Goal: Navigation & Orientation: Find specific page/section

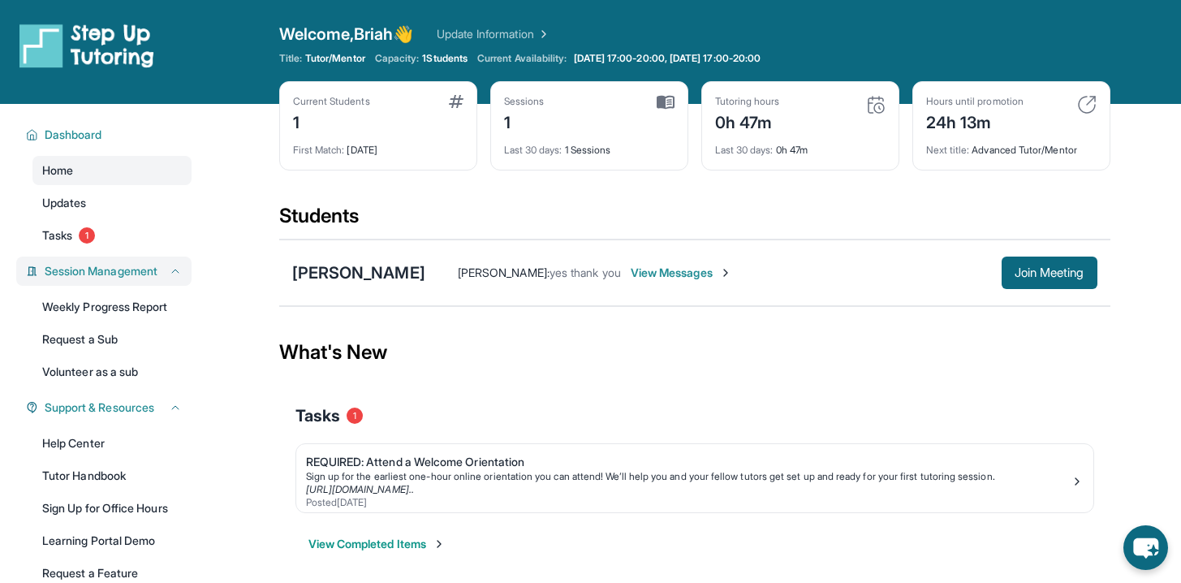
click at [153, 273] on span "Session Management" at bounding box center [101, 271] width 113 height 16
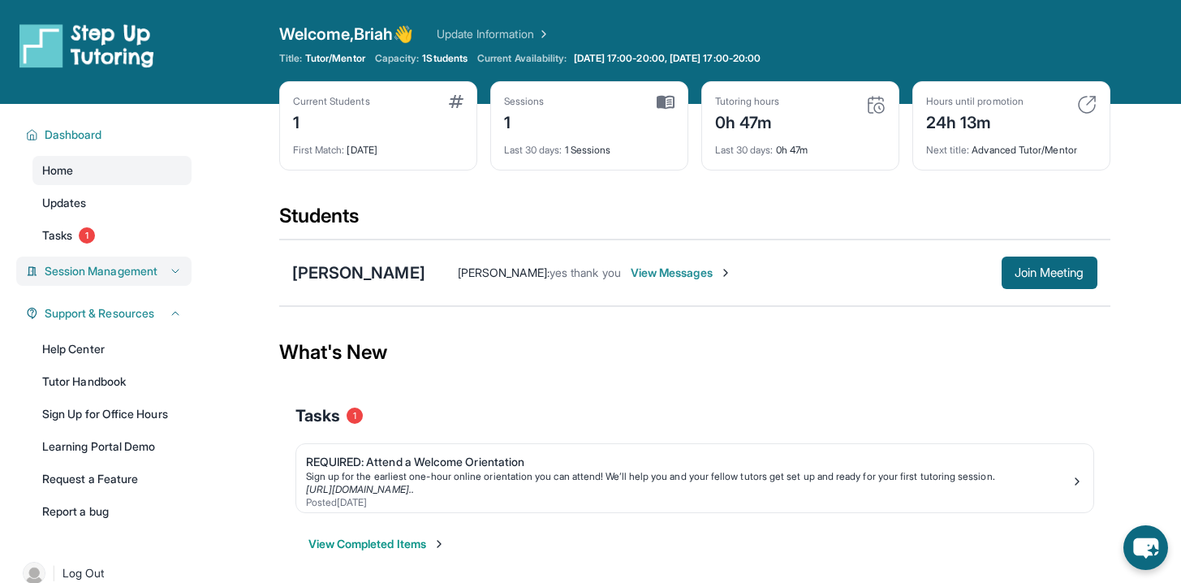
click at [153, 273] on span "Session Management" at bounding box center [101, 271] width 113 height 16
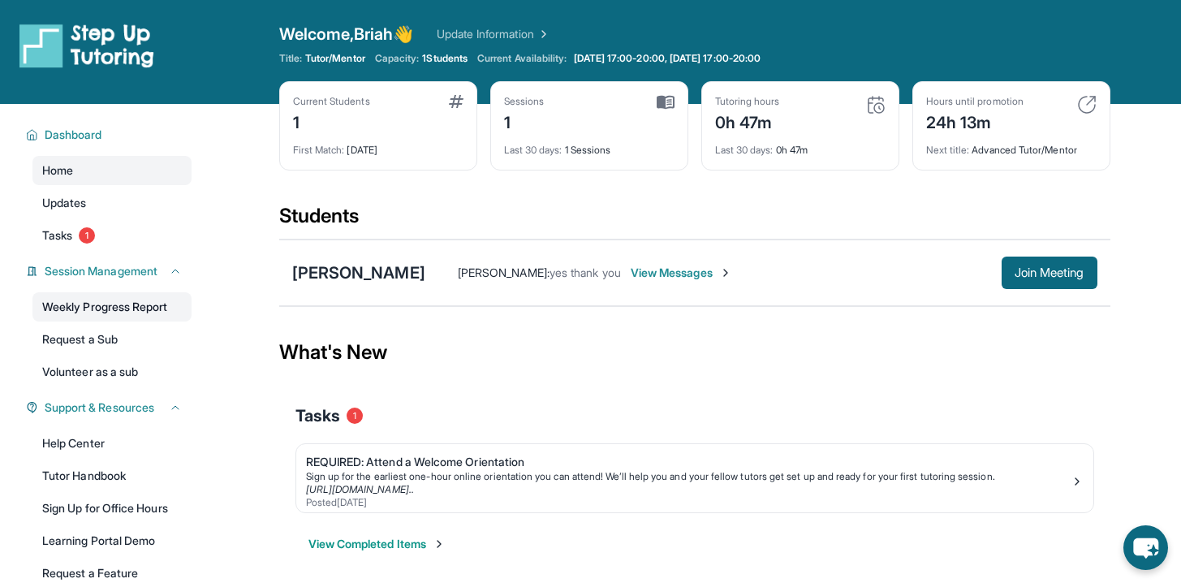
click at [170, 304] on link "Weekly Progress Report" at bounding box center [111, 306] width 159 height 29
click at [1052, 282] on button "Join Meeting" at bounding box center [1050, 272] width 96 height 32
click at [157, 274] on span "Session Management" at bounding box center [101, 271] width 113 height 16
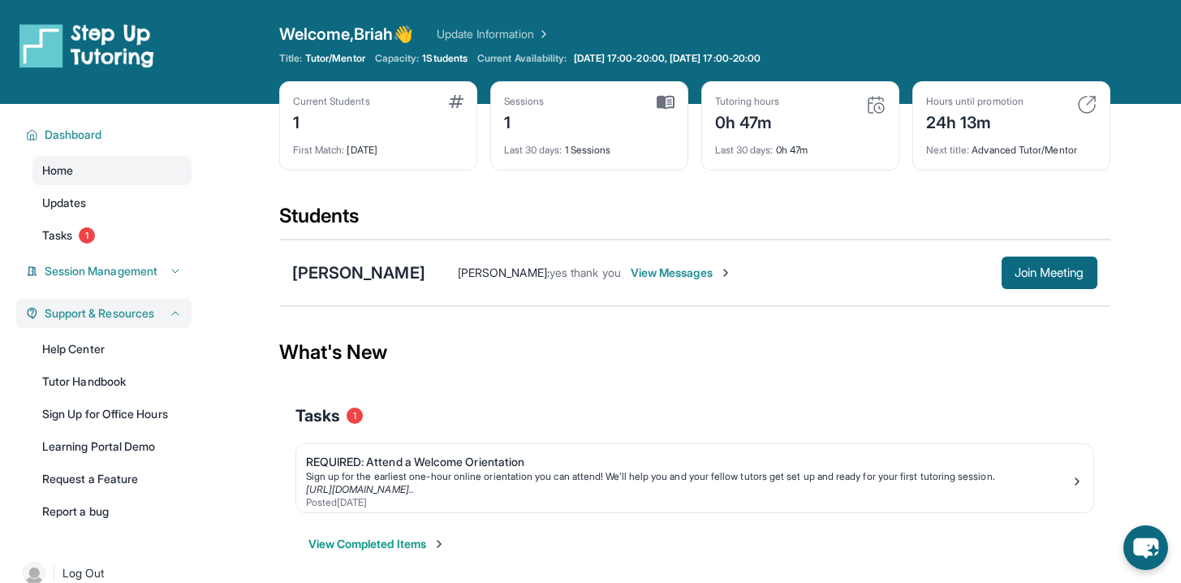
click at [151, 318] on span "Support & Resources" at bounding box center [100, 313] width 110 height 16
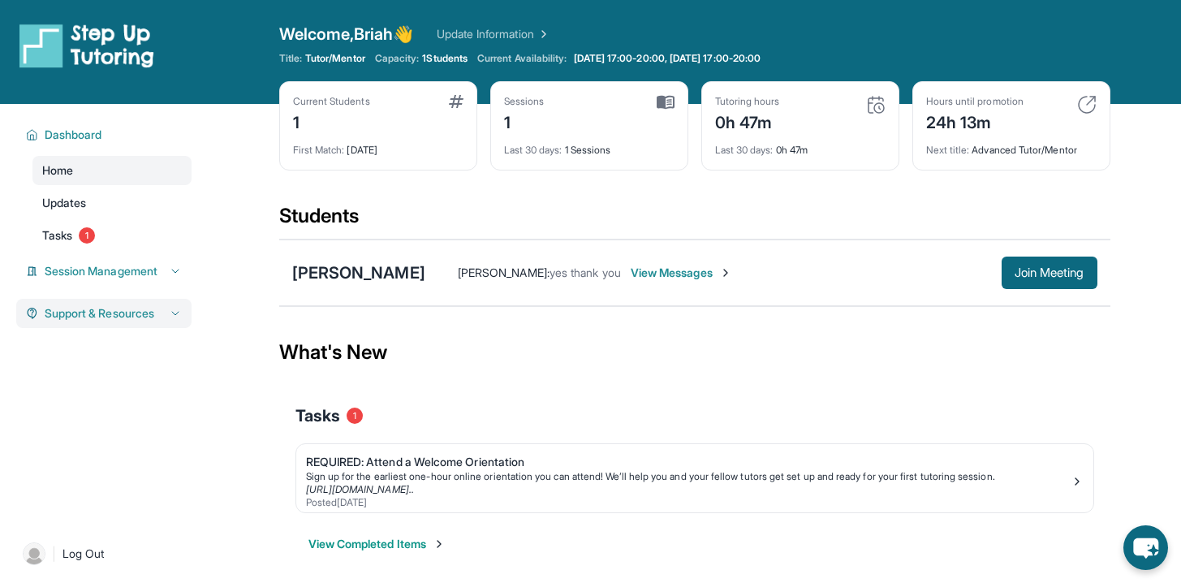
click at [183, 318] on div "Support & Resources" at bounding box center [103, 313] width 175 height 29
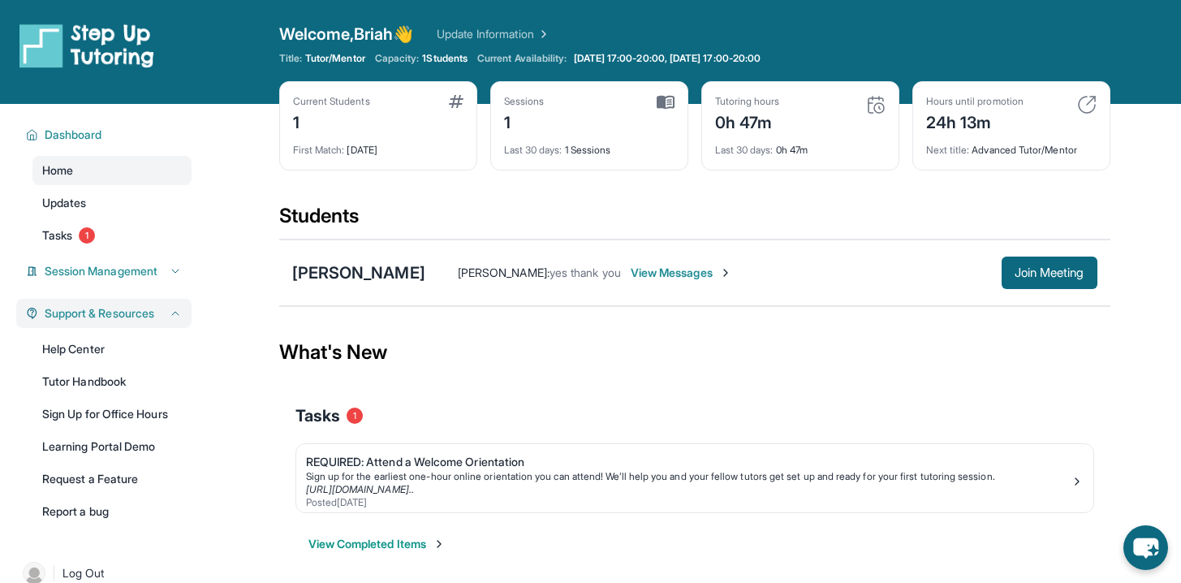
click at [183, 317] on div "Support & Resources" at bounding box center [103, 313] width 175 height 29
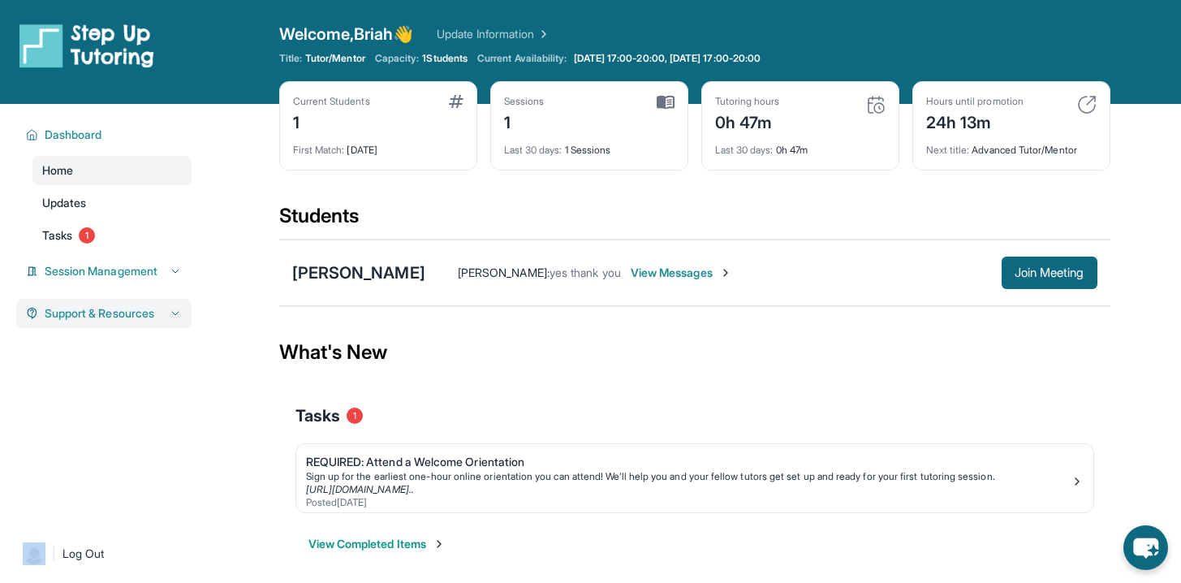
click at [183, 317] on div "Support & Resources" at bounding box center [103, 313] width 175 height 29
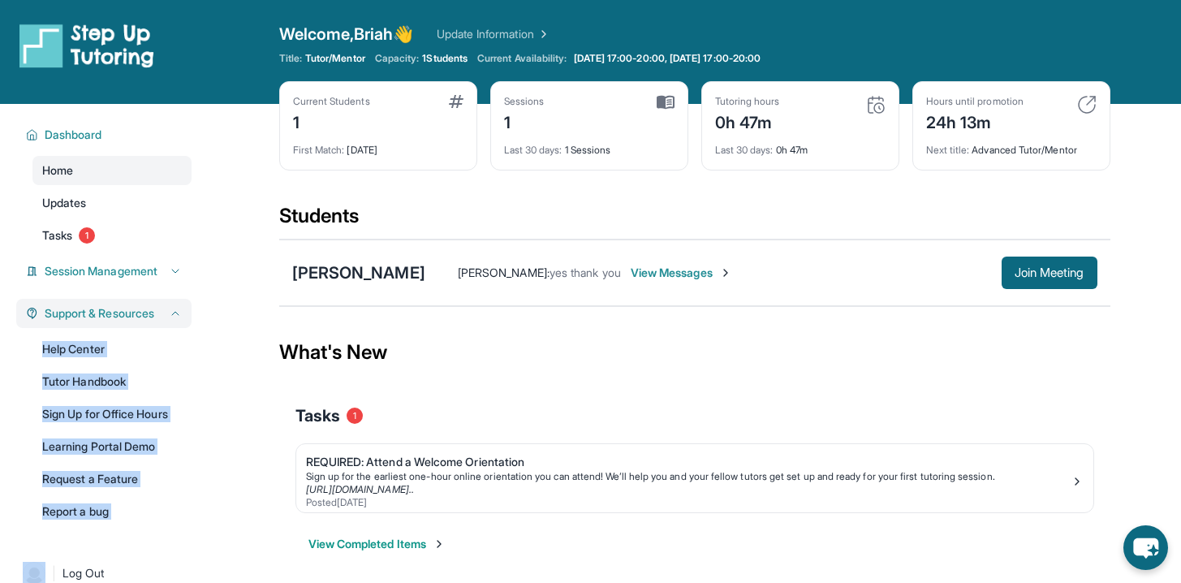
click at [183, 317] on div "Support & Resources" at bounding box center [103, 313] width 175 height 29
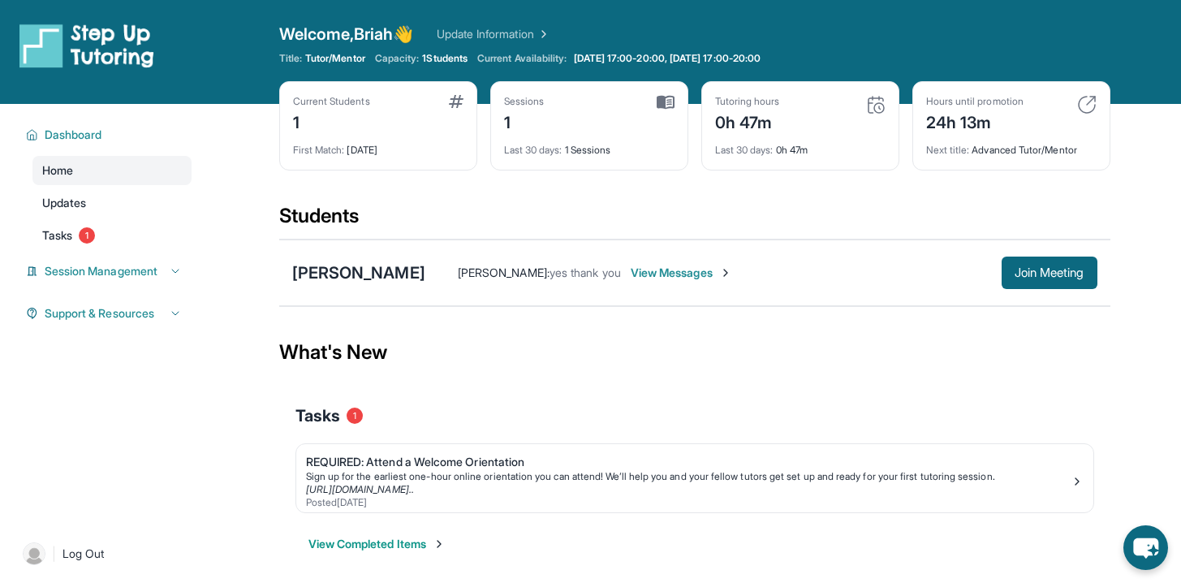
scroll to position [6, 0]
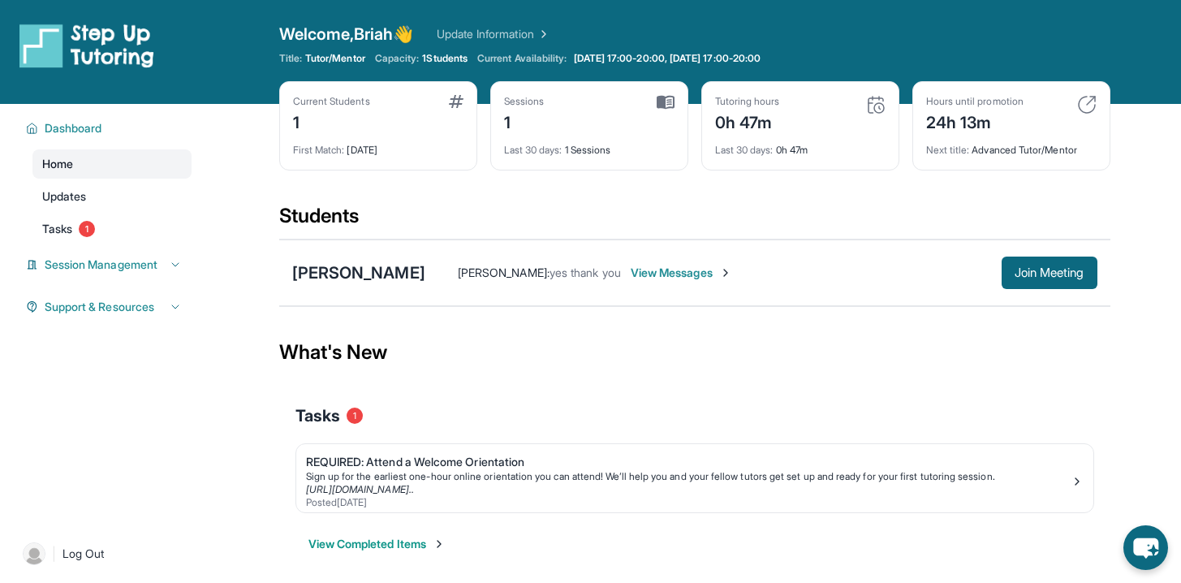
click at [95, 168] on link "Home" at bounding box center [111, 163] width 159 height 29
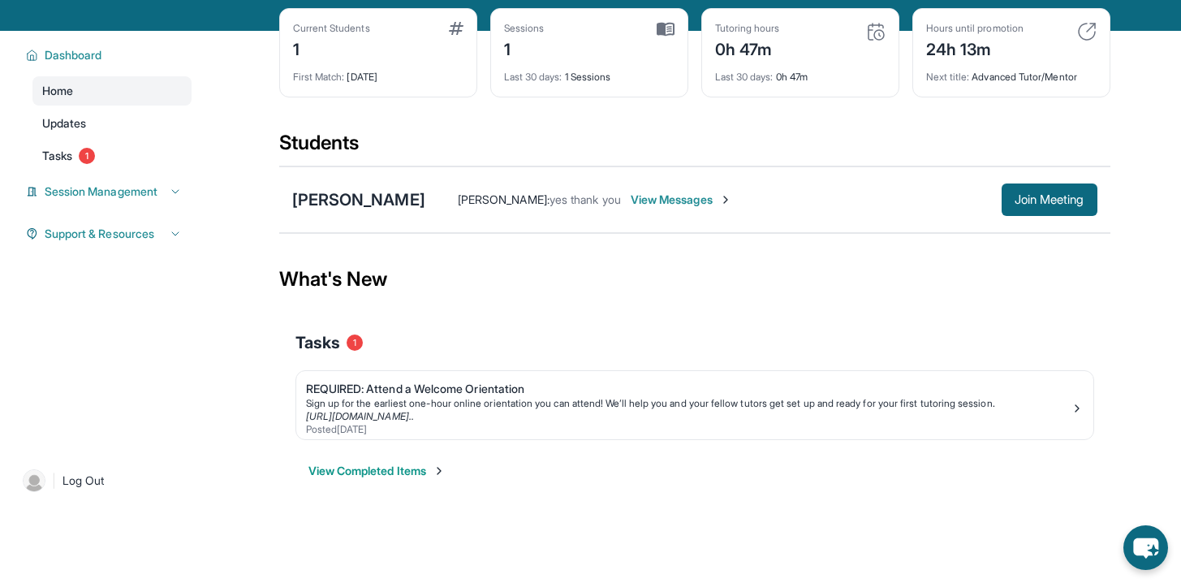
scroll to position [0, 0]
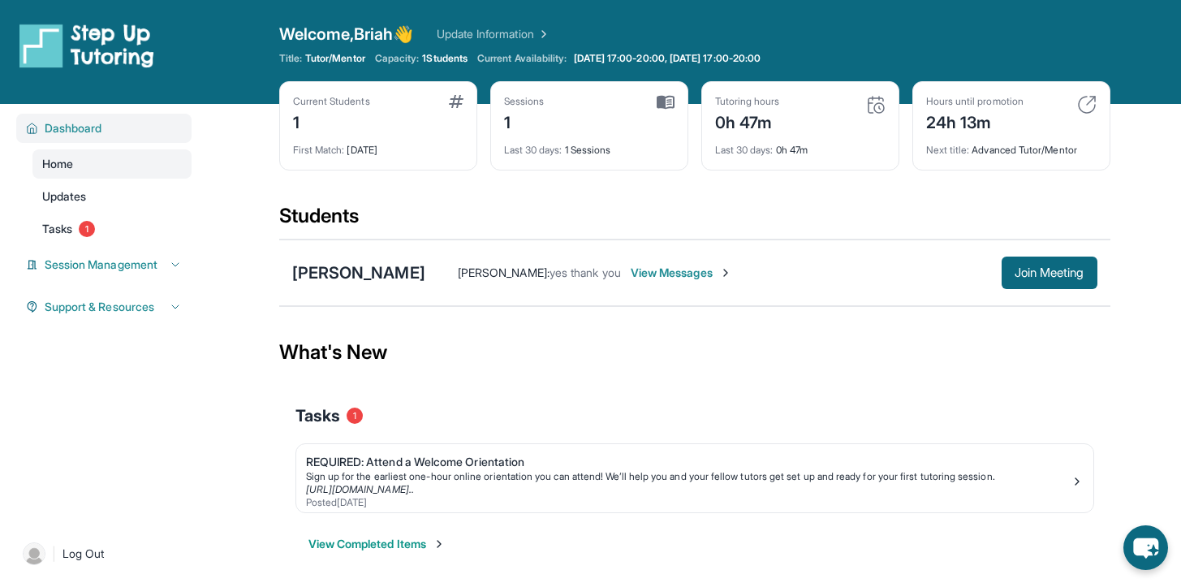
click at [102, 137] on div "Dashboard" at bounding box center [103, 128] width 175 height 29
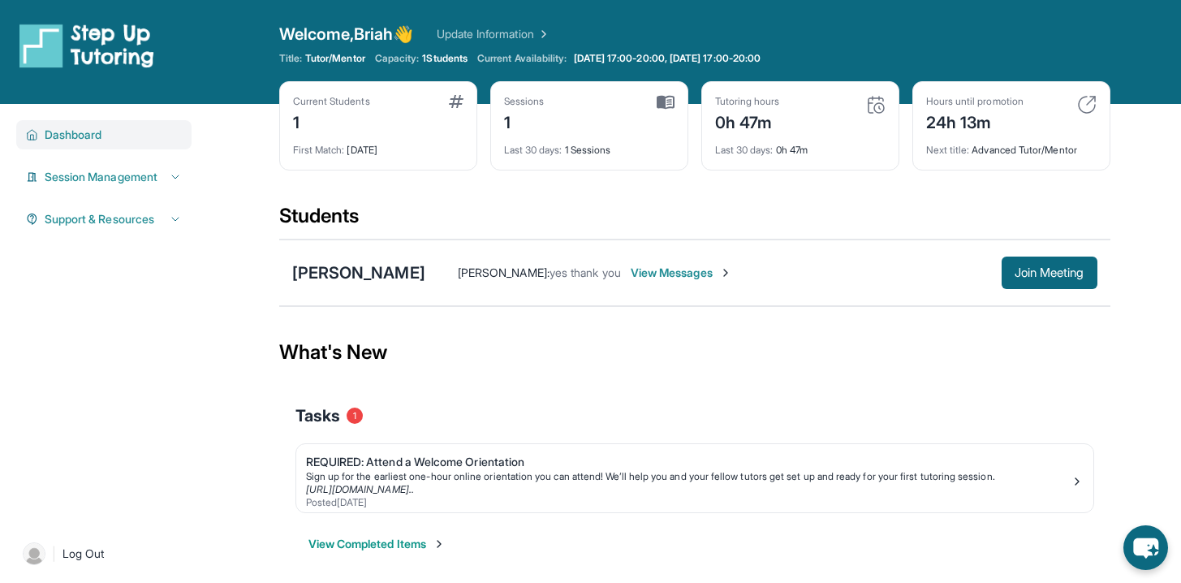
click at [102, 137] on span "Dashboard" at bounding box center [74, 135] width 58 height 16
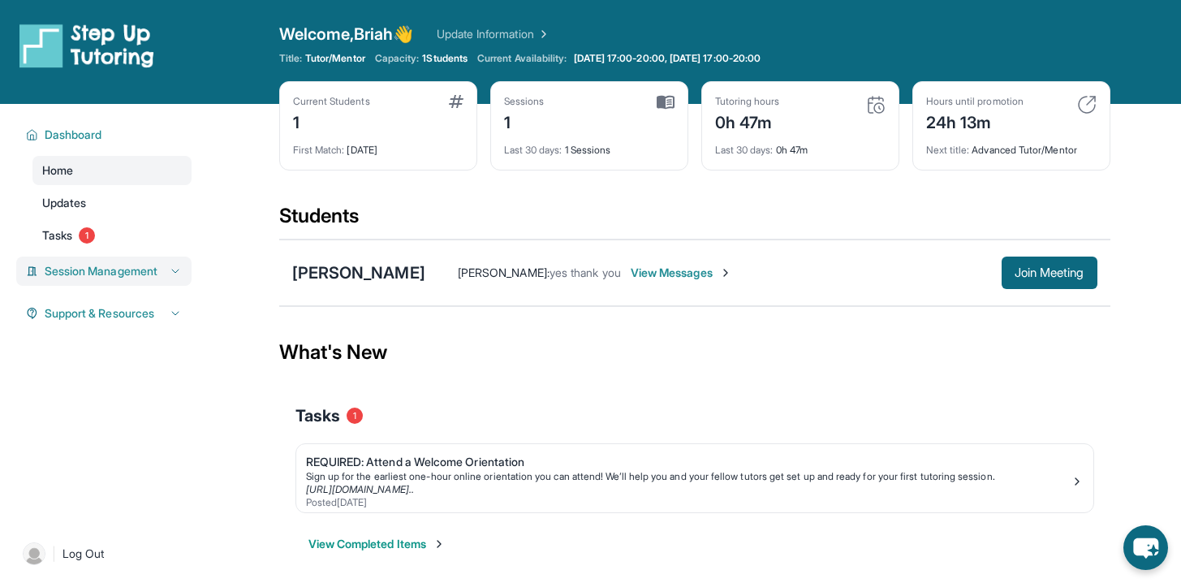
click at [155, 273] on span "Session Management" at bounding box center [101, 271] width 113 height 16
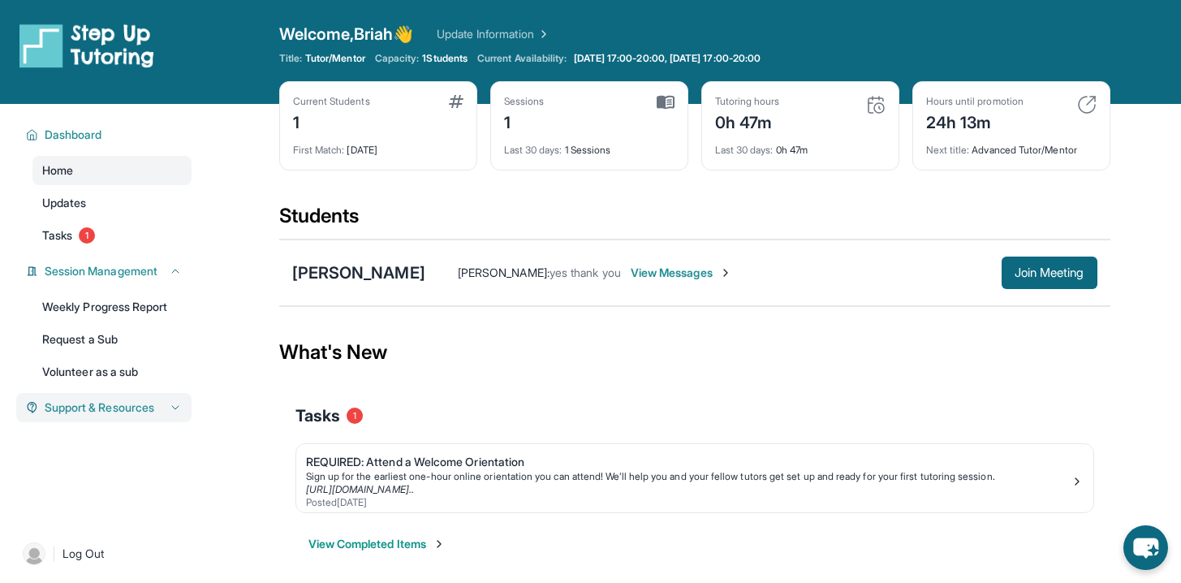
click at [162, 403] on button "Support & Resources" at bounding box center [110, 407] width 144 height 16
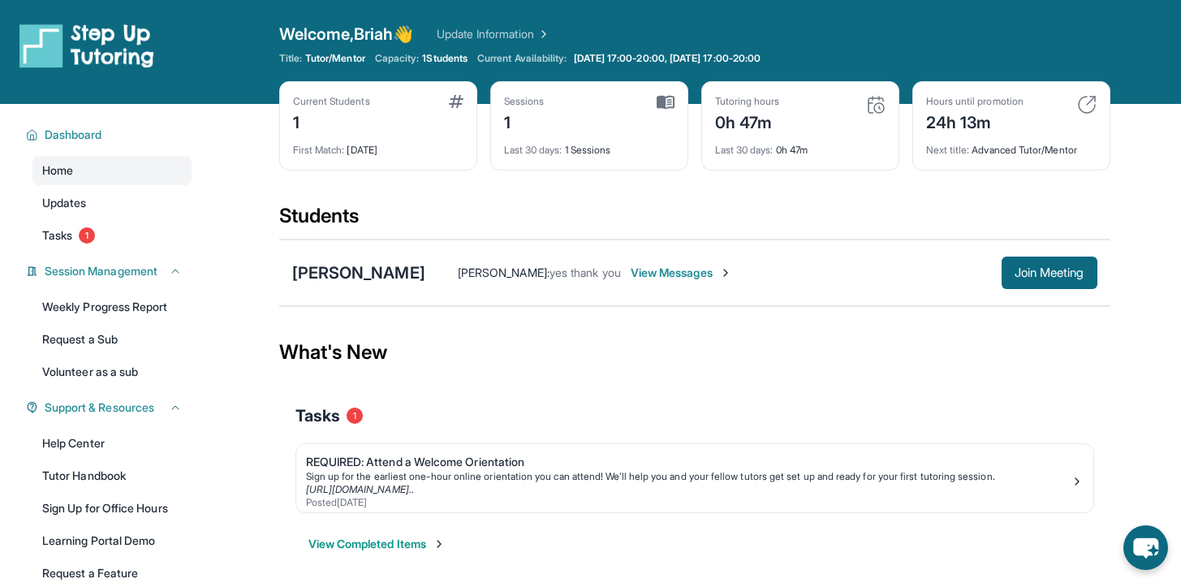
click at [550, 37] on img at bounding box center [542, 34] width 16 height 16
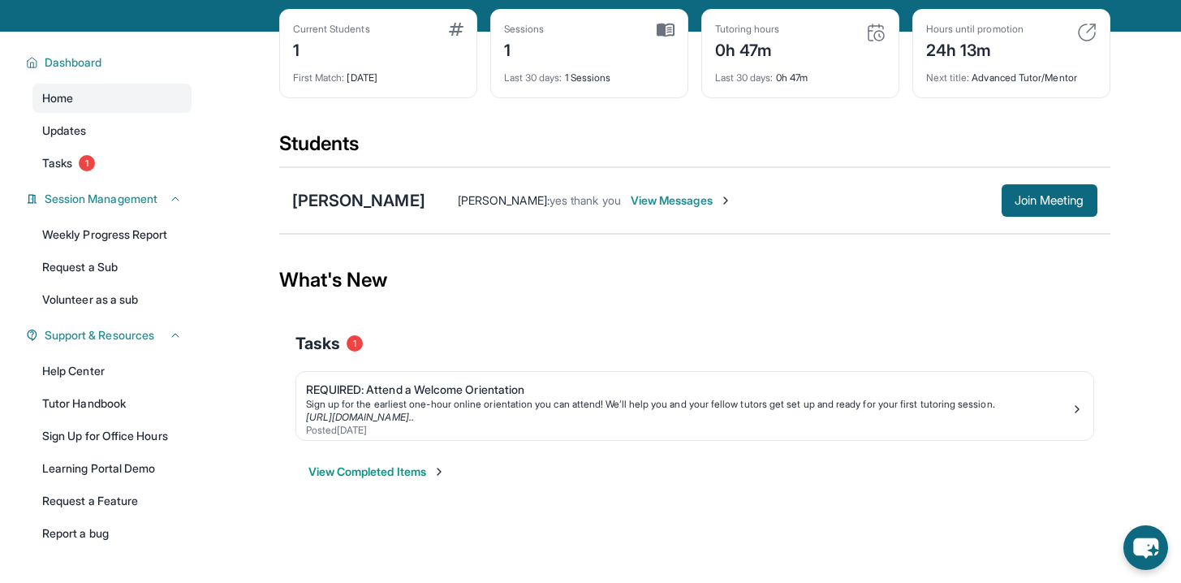
scroll to position [118, 0]
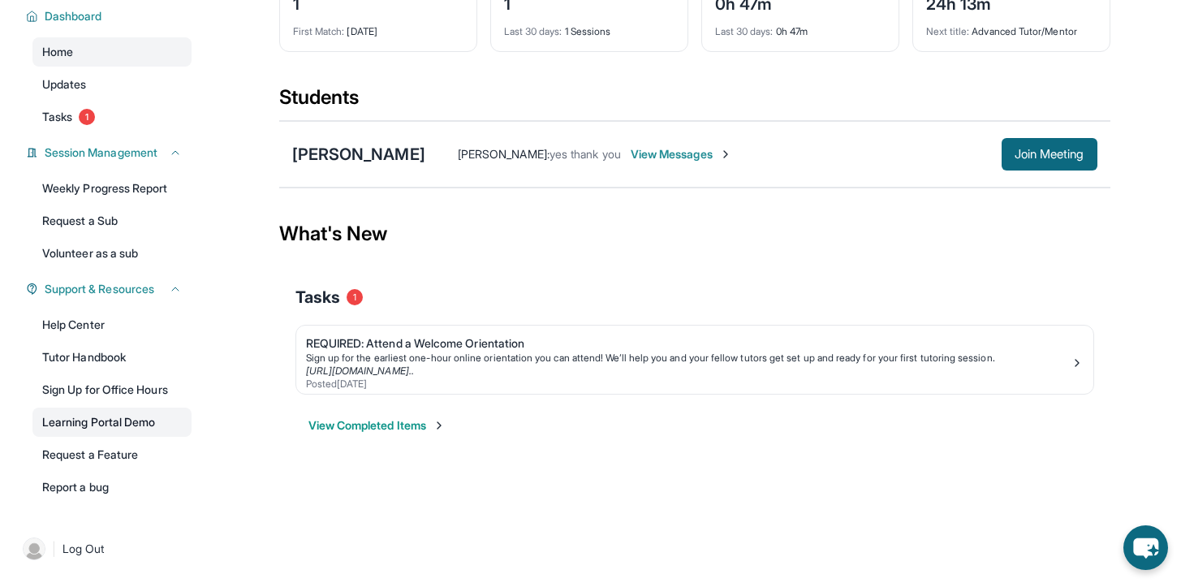
click at [118, 429] on link "Learning Portal Demo" at bounding box center [111, 421] width 159 height 29
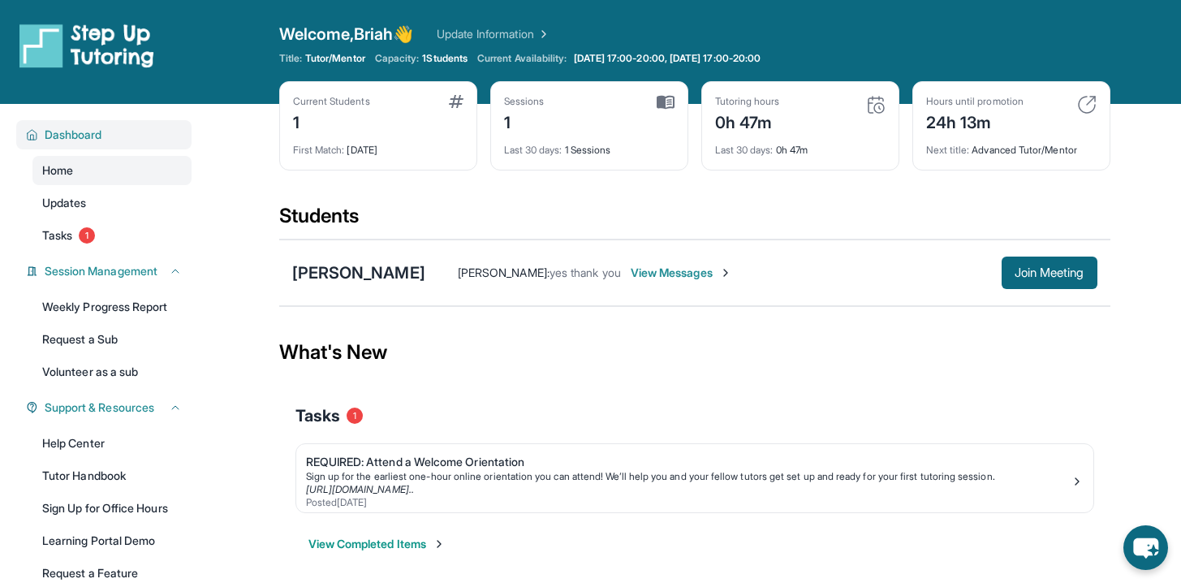
click at [77, 144] on div "Dashboard" at bounding box center [103, 134] width 175 height 29
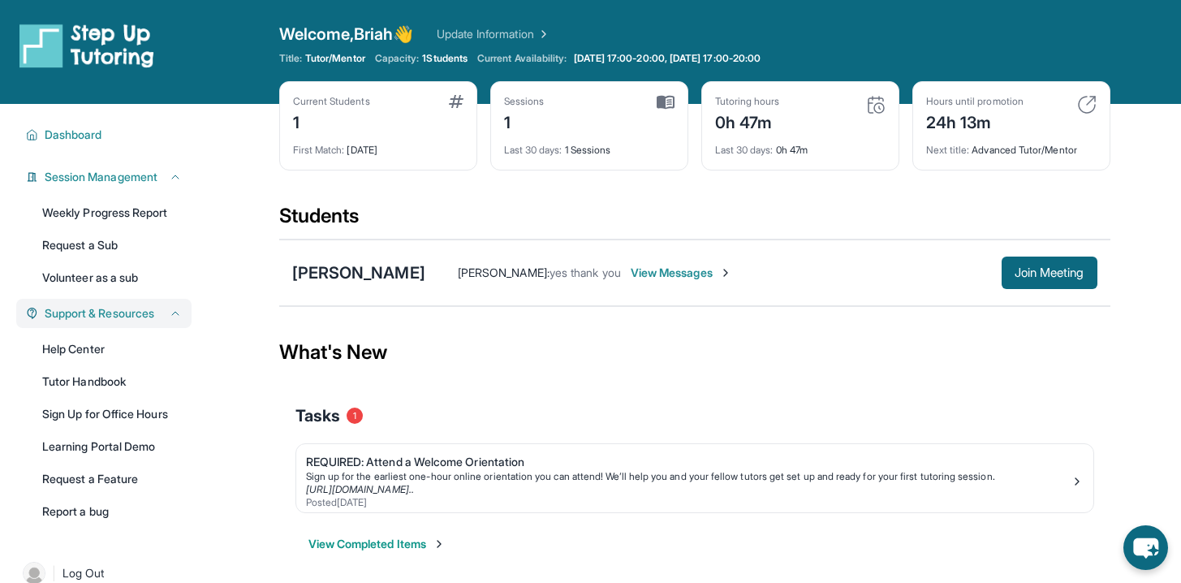
click at [144, 319] on span "Support & Resources" at bounding box center [100, 313] width 110 height 16
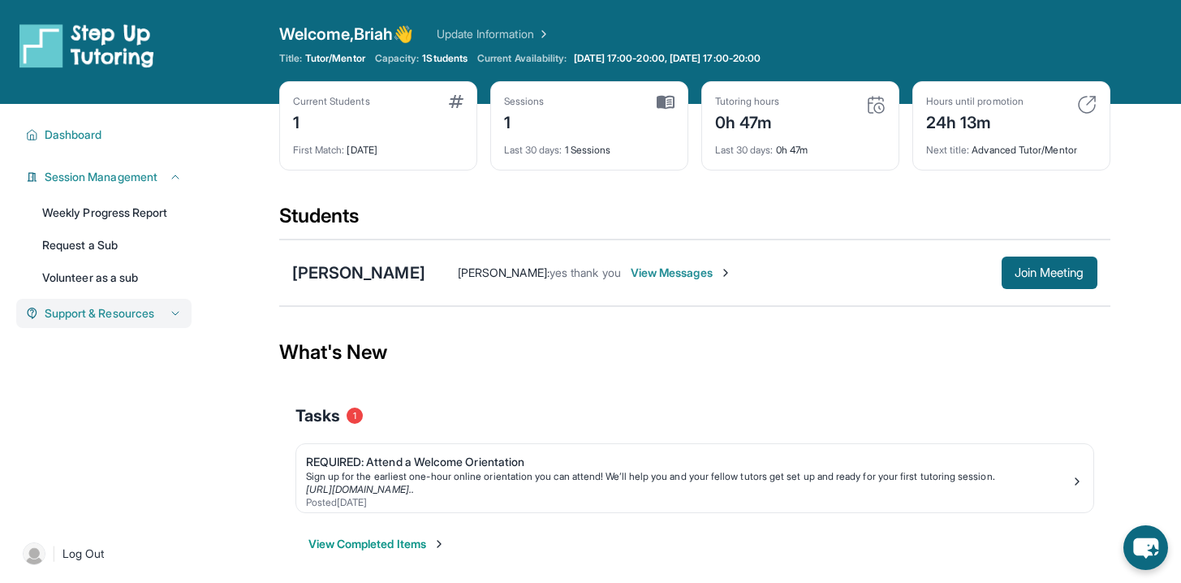
click at [144, 319] on span "Support & Resources" at bounding box center [100, 313] width 110 height 16
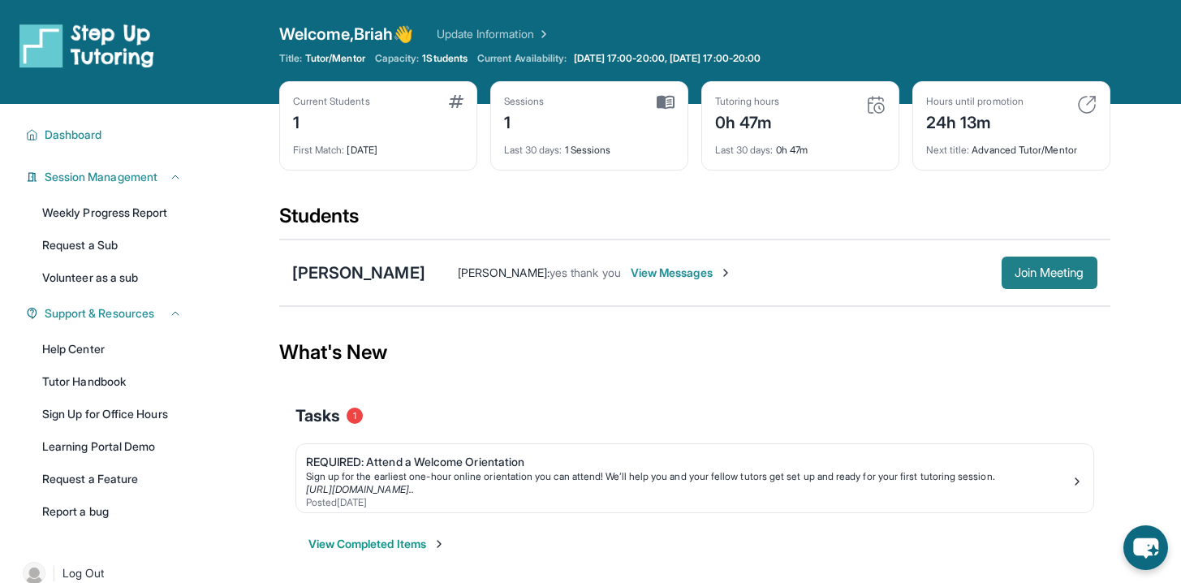
click at [1032, 269] on span "Join Meeting" at bounding box center [1050, 273] width 70 height 10
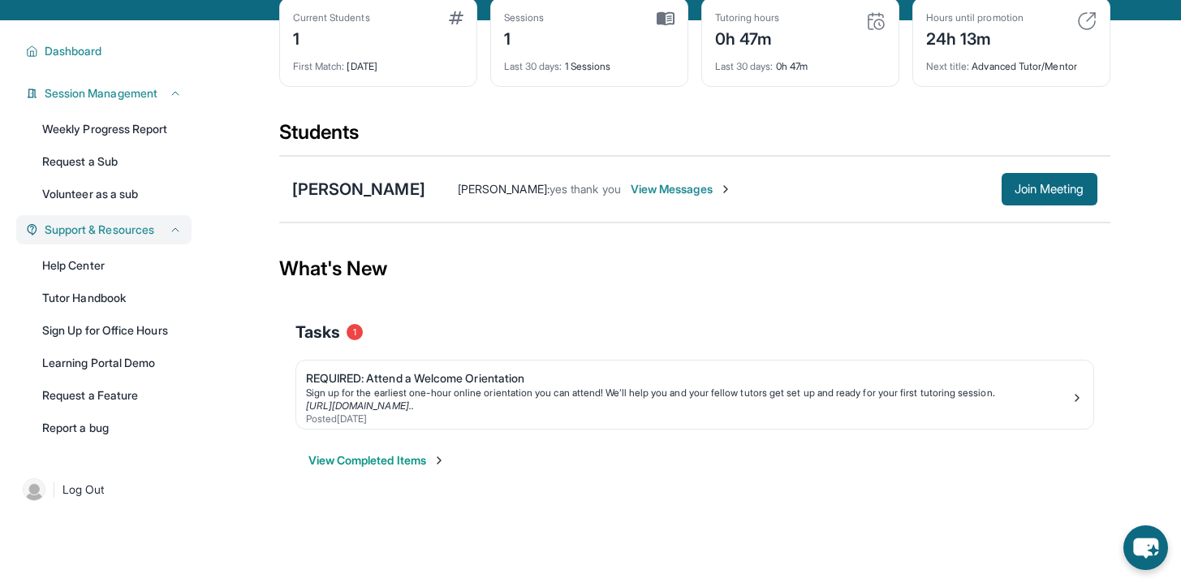
scroll to position [104, 0]
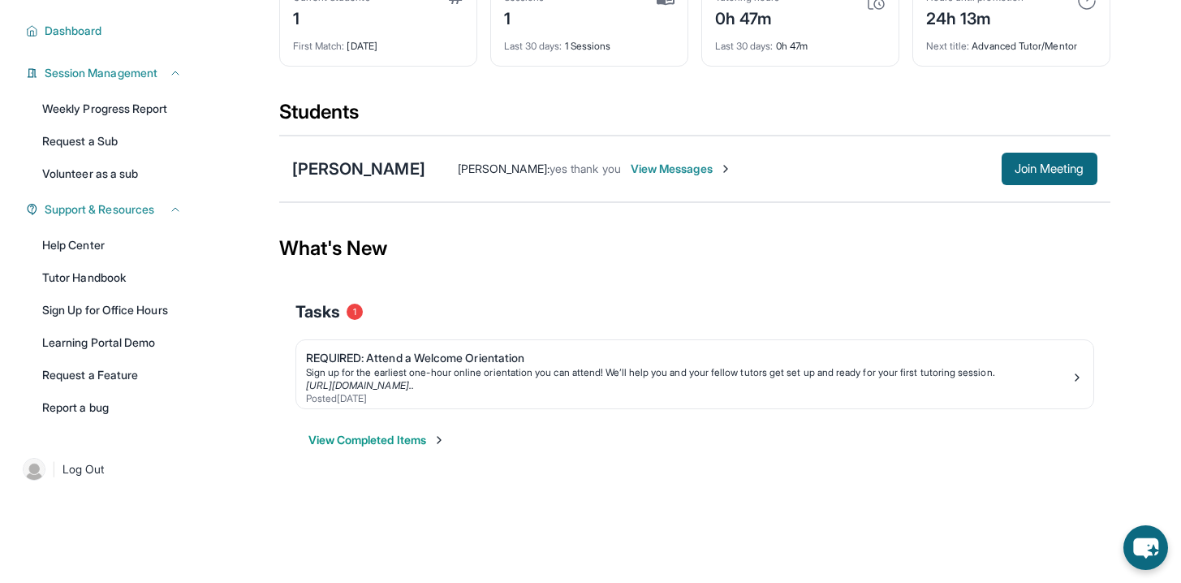
click at [352, 437] on button "View Completed Items" at bounding box center [376, 440] width 137 height 16
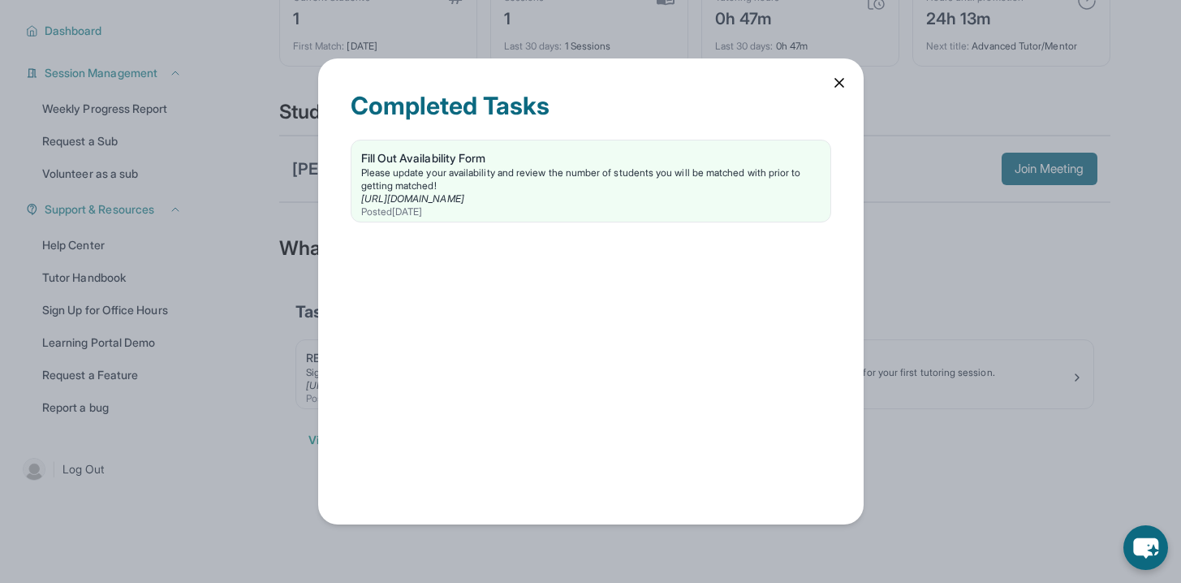
click at [829, 81] on div "Completed Tasks Fill Out Availability Form Please update your availability and …" at bounding box center [590, 291] width 545 height 466
click at [835, 80] on icon at bounding box center [839, 83] width 8 height 8
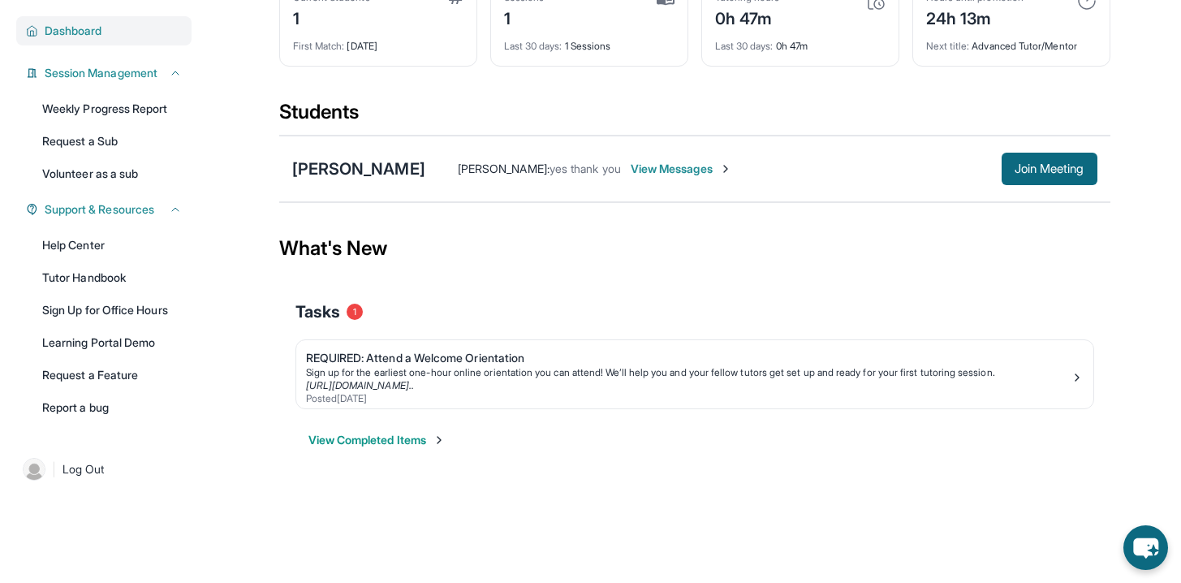
click at [96, 37] on span "Dashboard" at bounding box center [74, 31] width 58 height 16
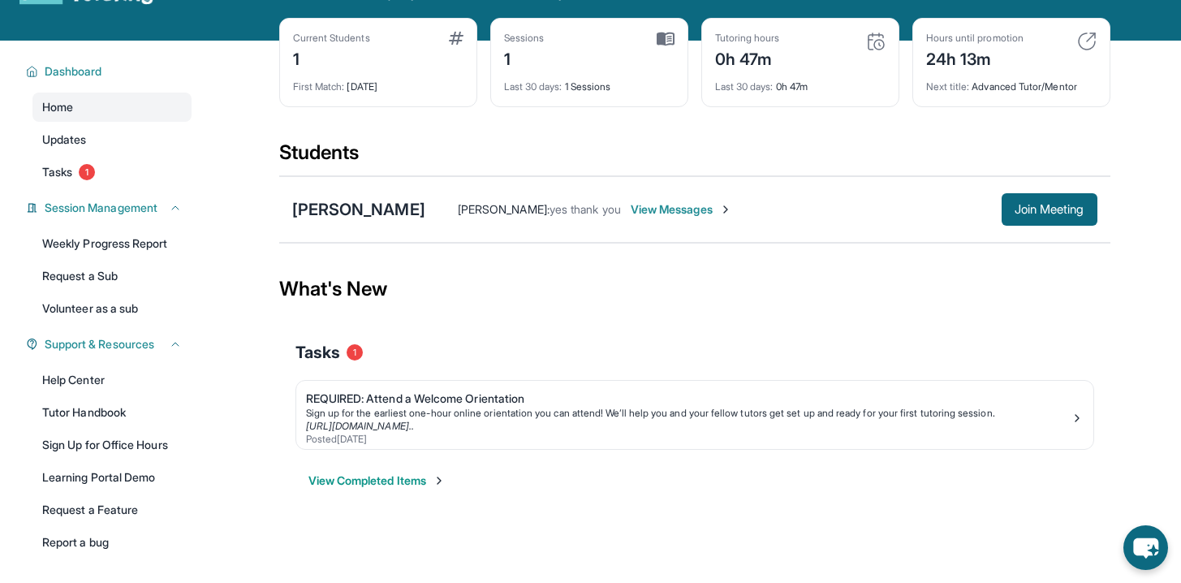
scroll to position [0, 0]
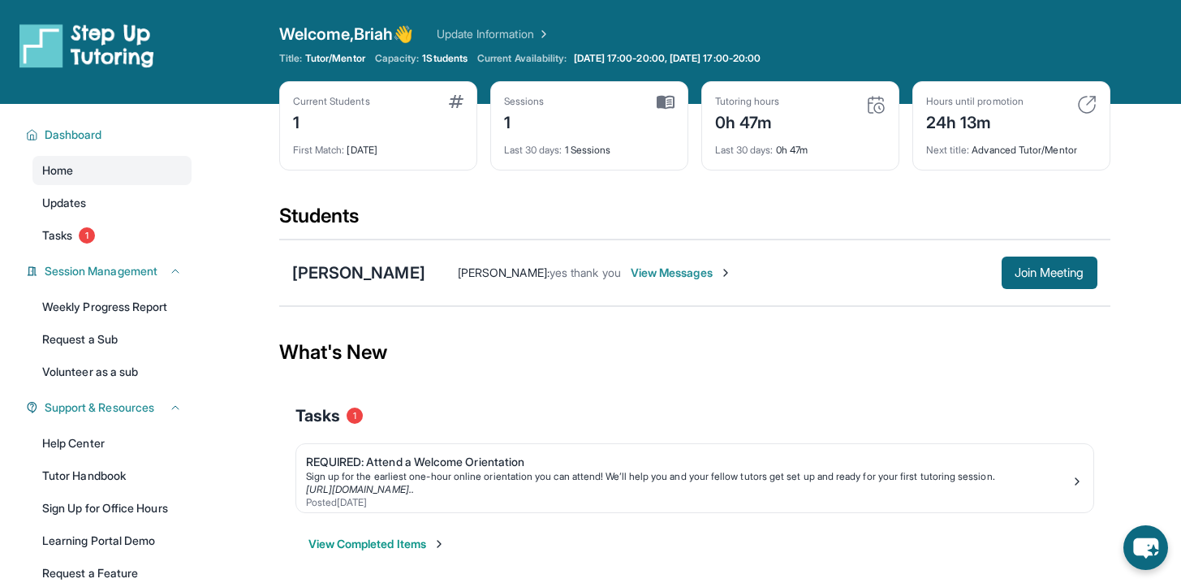
click at [664, 99] on img at bounding box center [666, 102] width 18 height 15
click at [643, 265] on span "View Messages" at bounding box center [681, 273] width 101 height 16
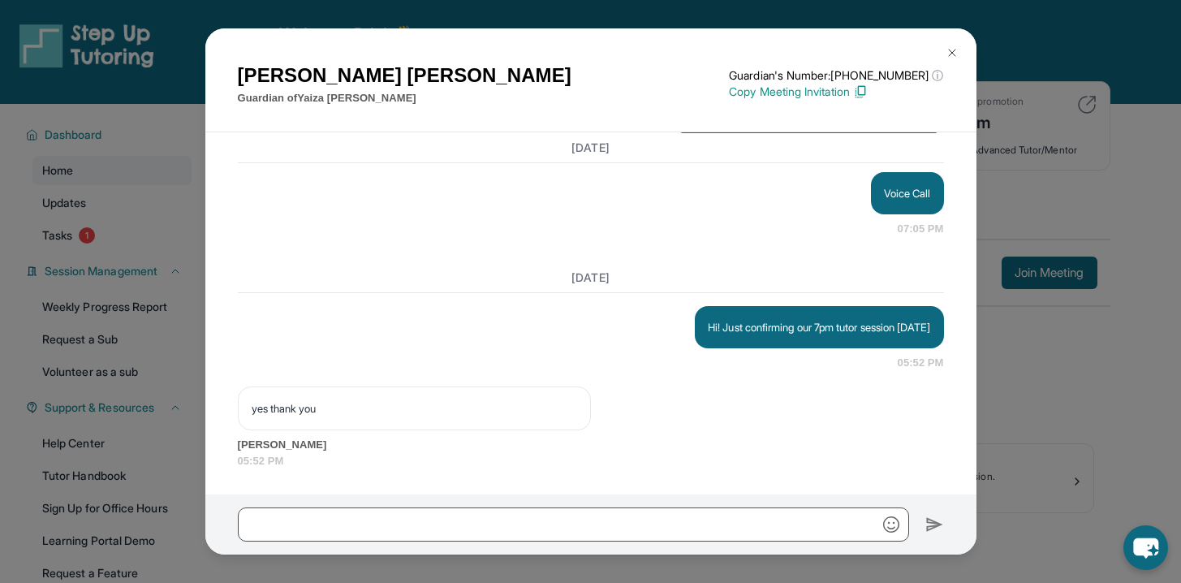
scroll to position [2474, 0]
click at [353, 99] on p "Guardian of [PERSON_NAME]" at bounding box center [405, 98] width 334 height 16
click at [953, 51] on img at bounding box center [952, 52] width 13 height 13
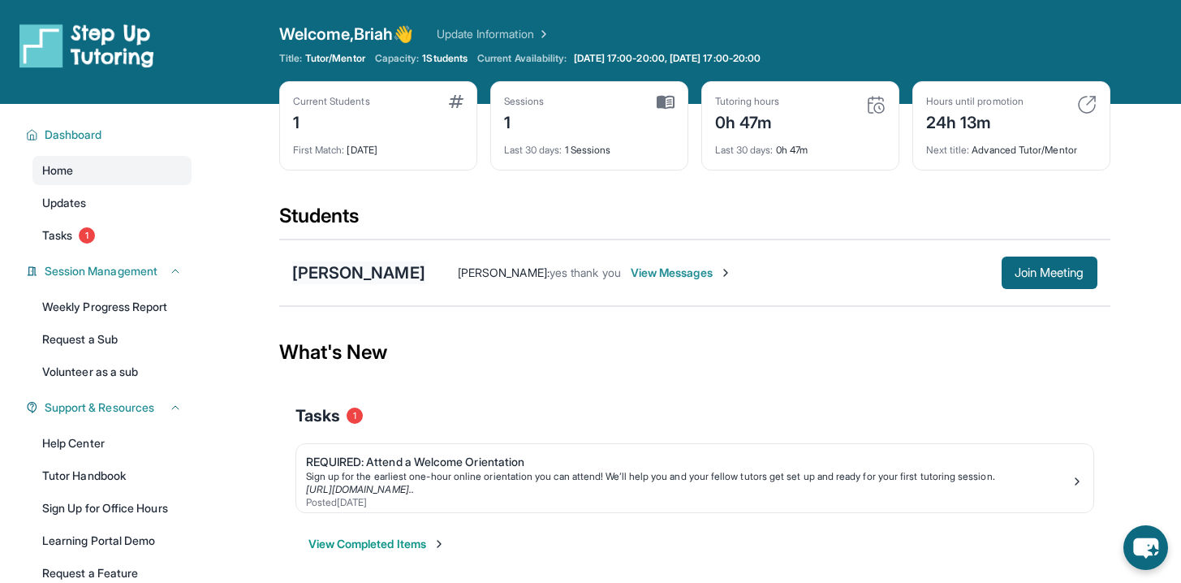
click at [345, 274] on div "[PERSON_NAME]" at bounding box center [358, 272] width 133 height 23
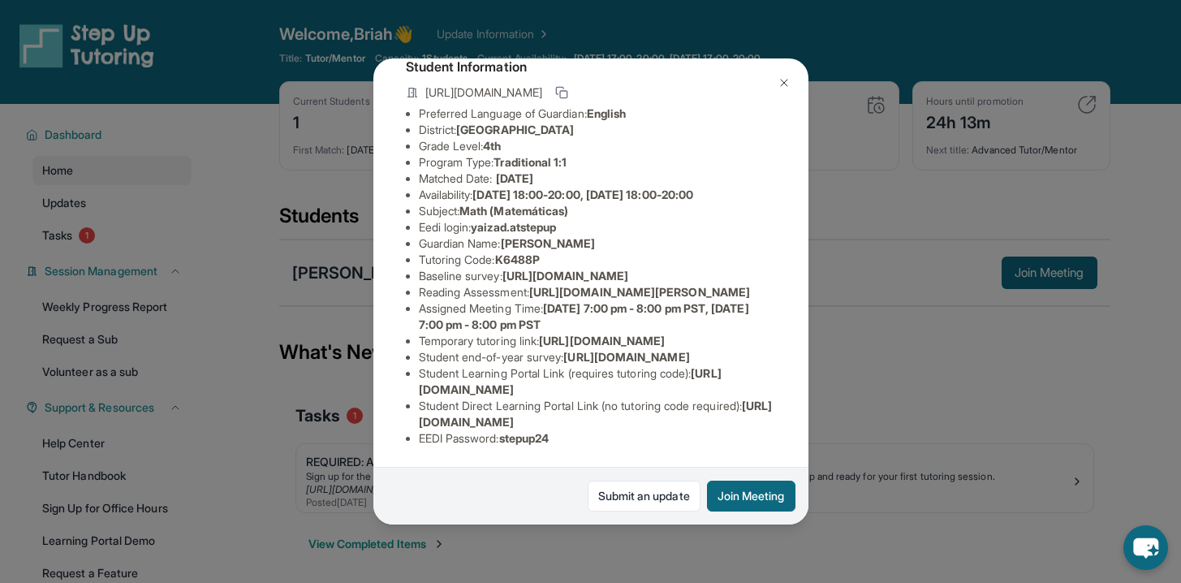
scroll to position [265, 0]
drag, startPoint x: 504, startPoint y: 440, endPoint x: 567, endPoint y: 437, distance: 63.4
click at [568, 437] on li "EEDI Password : stepup24" at bounding box center [597, 438] width 357 height 16
copy li "stepup24"
click at [310, 324] on div "[PERSON_NAME] Guardian: [PERSON_NAME] Student Information [URL][DOMAIN_NAME] Pr…" at bounding box center [590, 291] width 1181 height 583
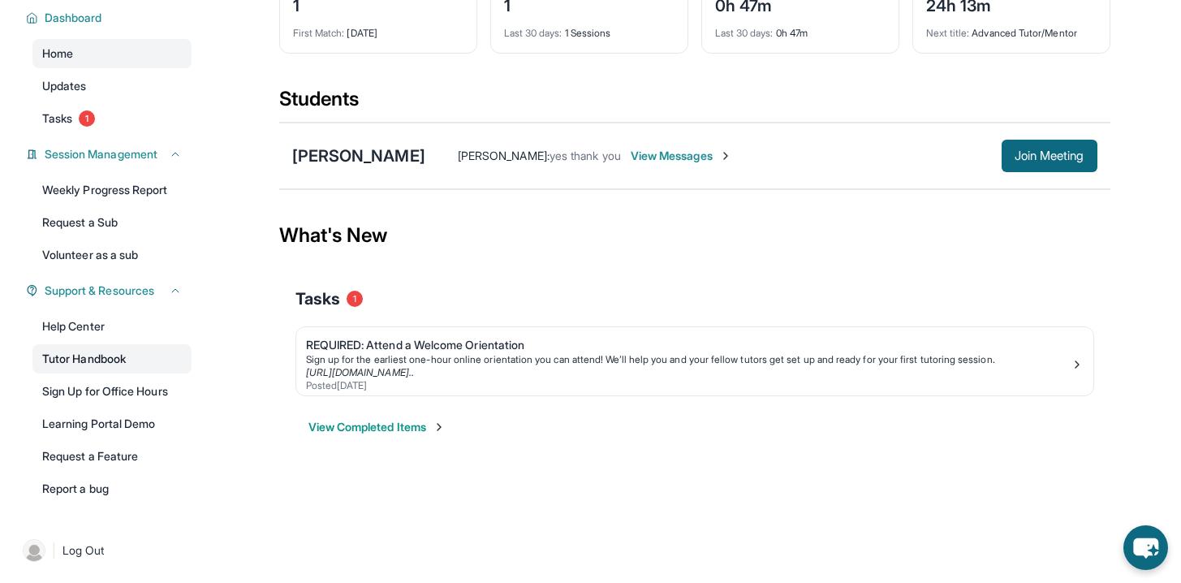
scroll to position [118, 0]
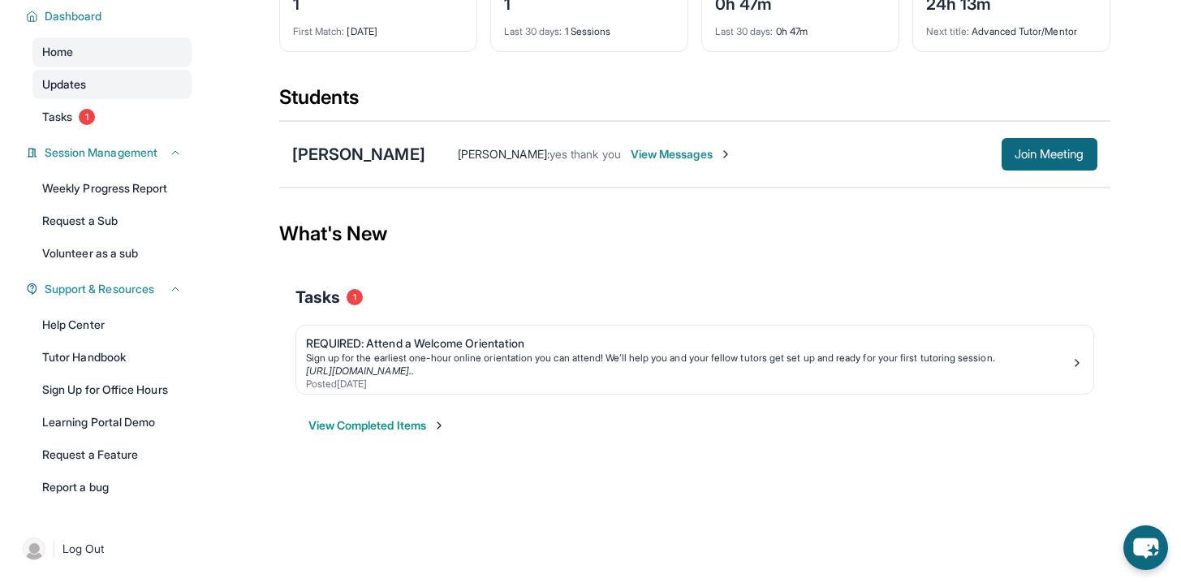
click at [85, 91] on span "Updates" at bounding box center [64, 84] width 45 height 16
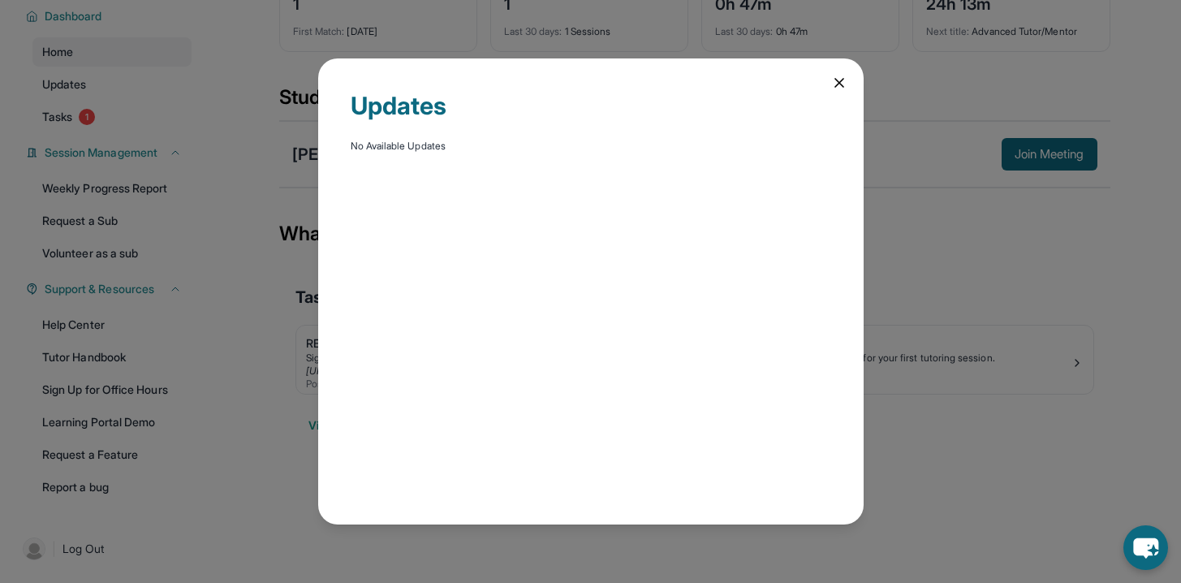
click at [836, 94] on div "Updates No Available Updates" at bounding box center [590, 291] width 545 height 466
click at [836, 83] on icon at bounding box center [839, 83] width 16 height 16
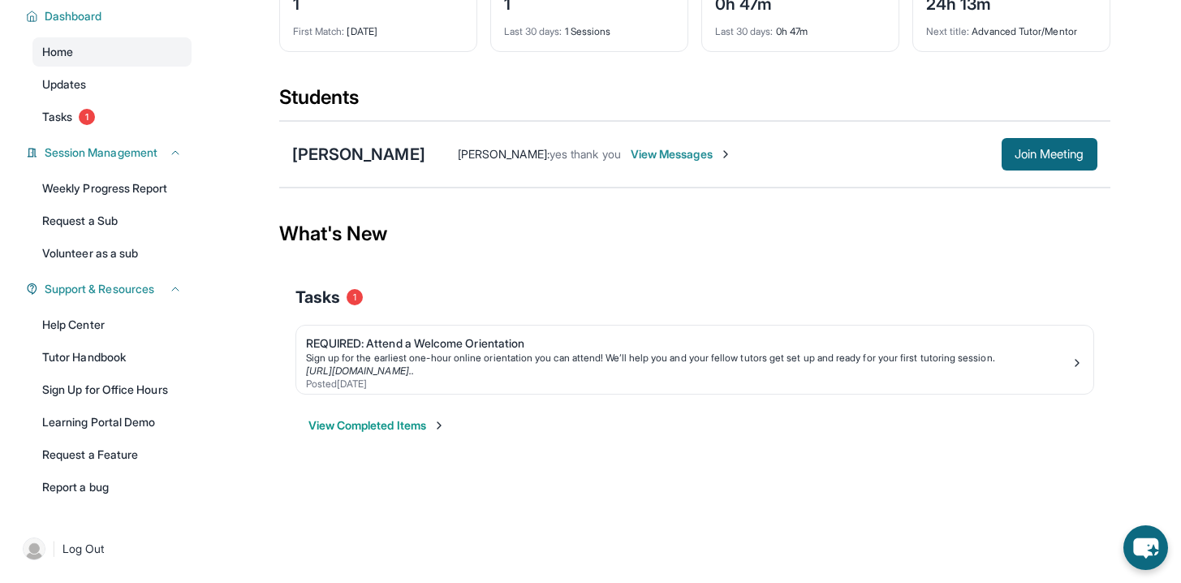
scroll to position [0, 0]
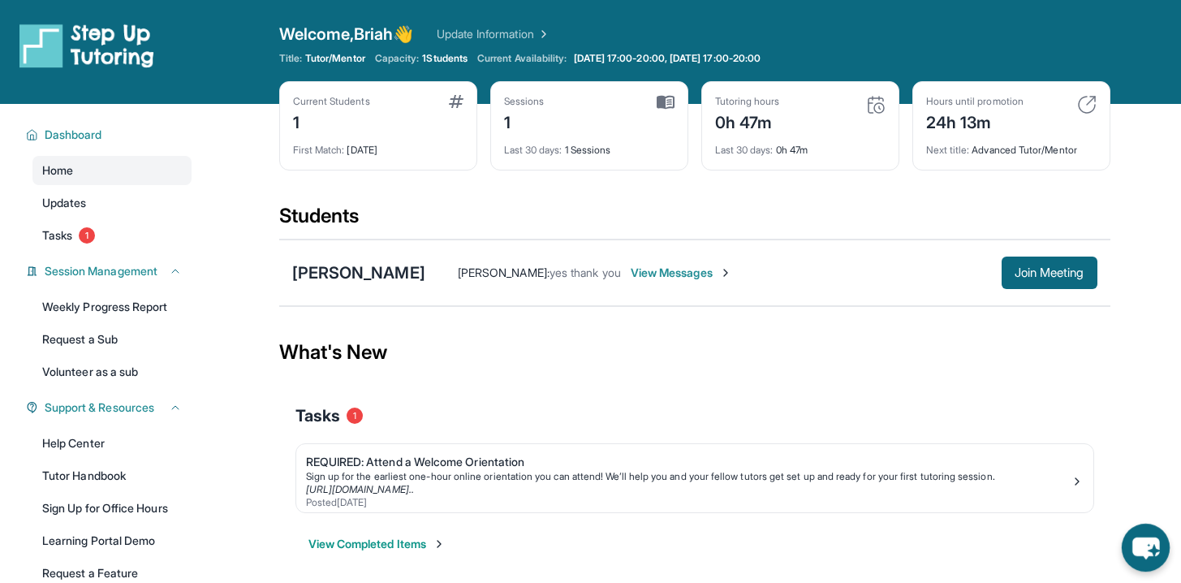
click at [1135, 545] on icon "chat-button" at bounding box center [1145, 548] width 27 height 22
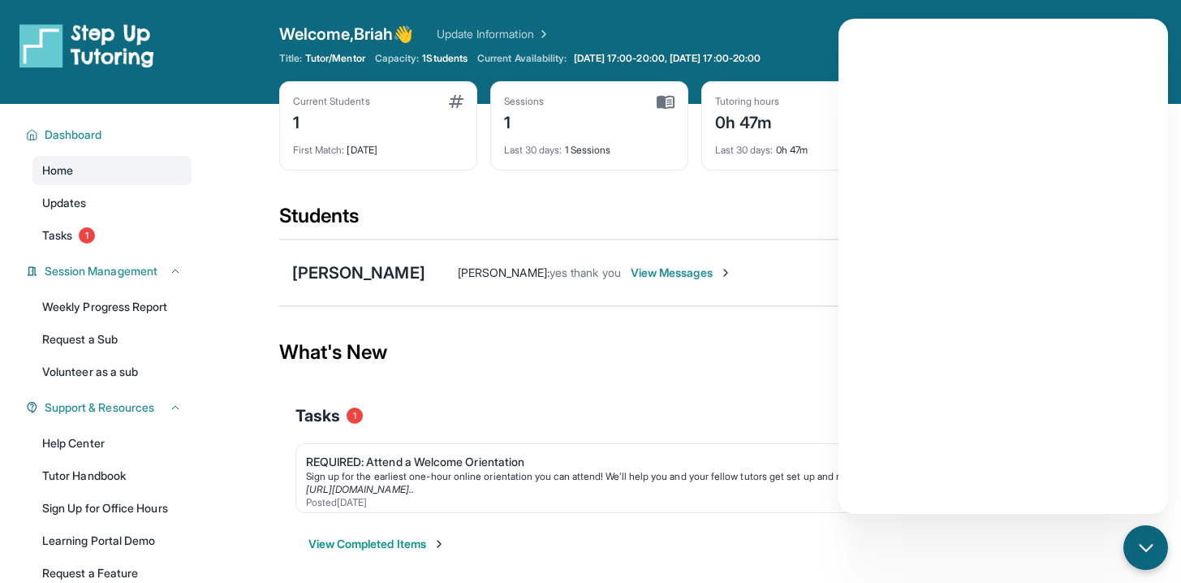
click at [633, 115] on div "Sessions 1" at bounding box center [589, 114] width 170 height 39
click at [666, 100] on img at bounding box center [666, 102] width 18 height 15
click at [661, 102] on img at bounding box center [666, 102] width 18 height 15
click at [541, 143] on div "Last 30 days : 1 Sessions" at bounding box center [589, 145] width 170 height 23
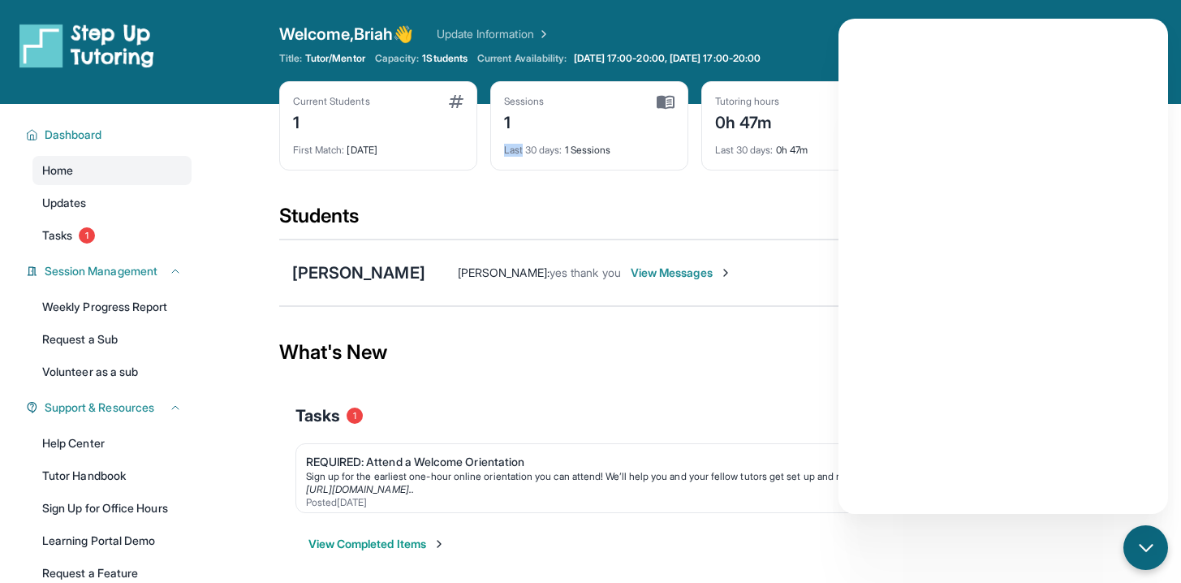
click at [541, 143] on div "Last 30 days : 1 Sessions" at bounding box center [589, 145] width 170 height 23
click at [525, 102] on div "Sessions" at bounding box center [524, 101] width 41 height 13
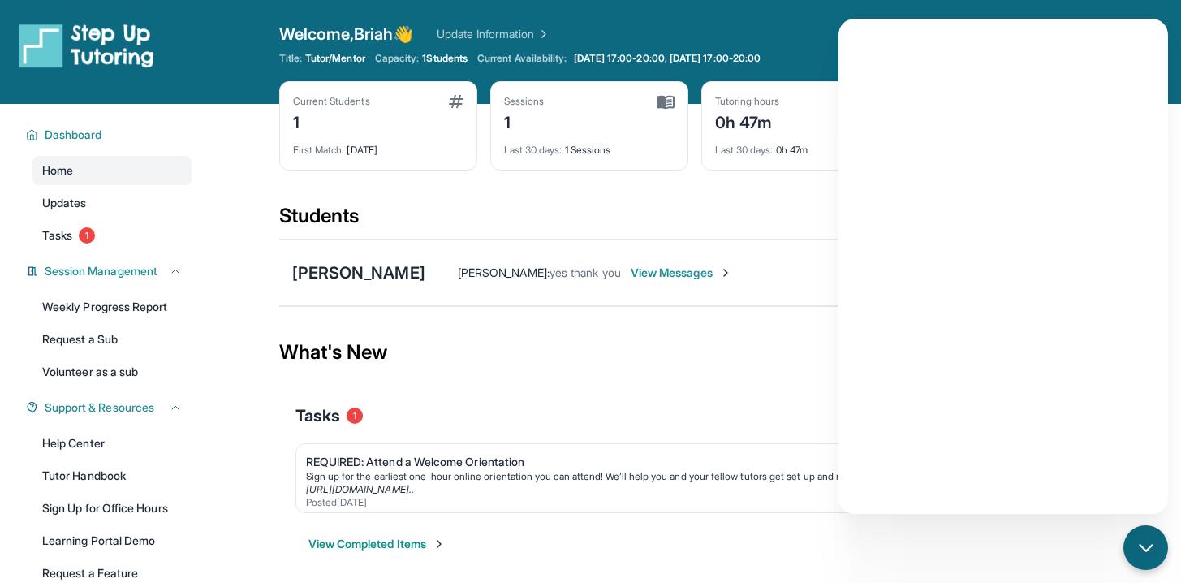
click at [648, 192] on div "Current Students 1 First Match : [DATE] Sessions 1 Last 30 days : 1 Sessions Tu…" at bounding box center [694, 142] width 831 height 122
click at [591, 128] on div "Sessions 1" at bounding box center [589, 114] width 170 height 39
click at [588, 152] on div "Last 30 days : 1 Sessions" at bounding box center [589, 145] width 170 height 23
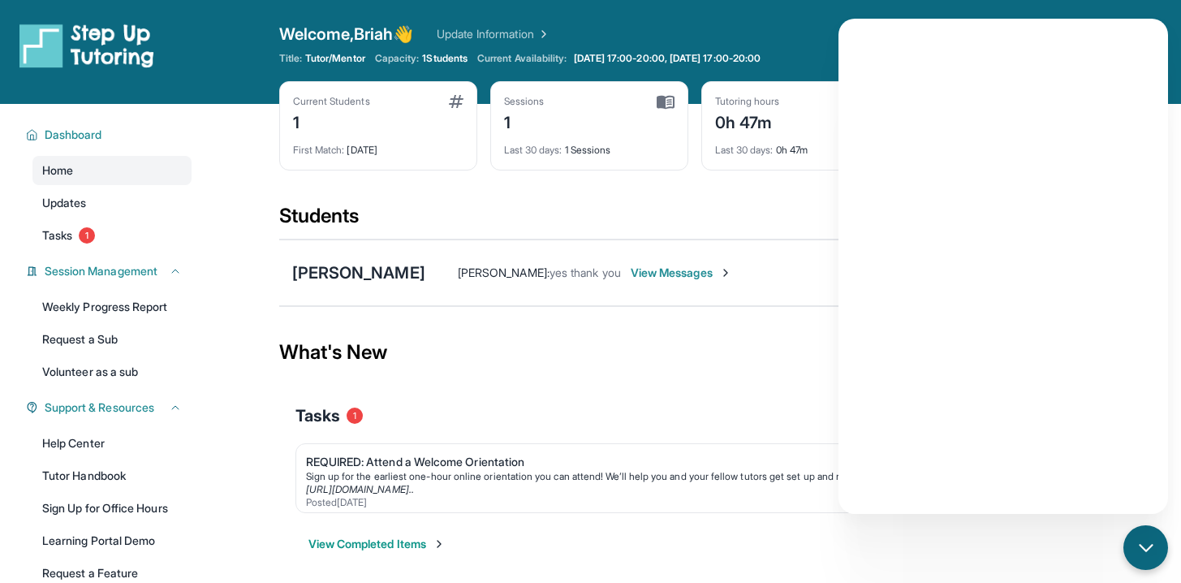
click at [605, 117] on div "Sessions 1" at bounding box center [589, 114] width 170 height 39
click at [525, 94] on div "Sessions 1 Last 30 days : 1 Sessions" at bounding box center [589, 125] width 198 height 89
click at [661, 95] on img at bounding box center [666, 102] width 18 height 15
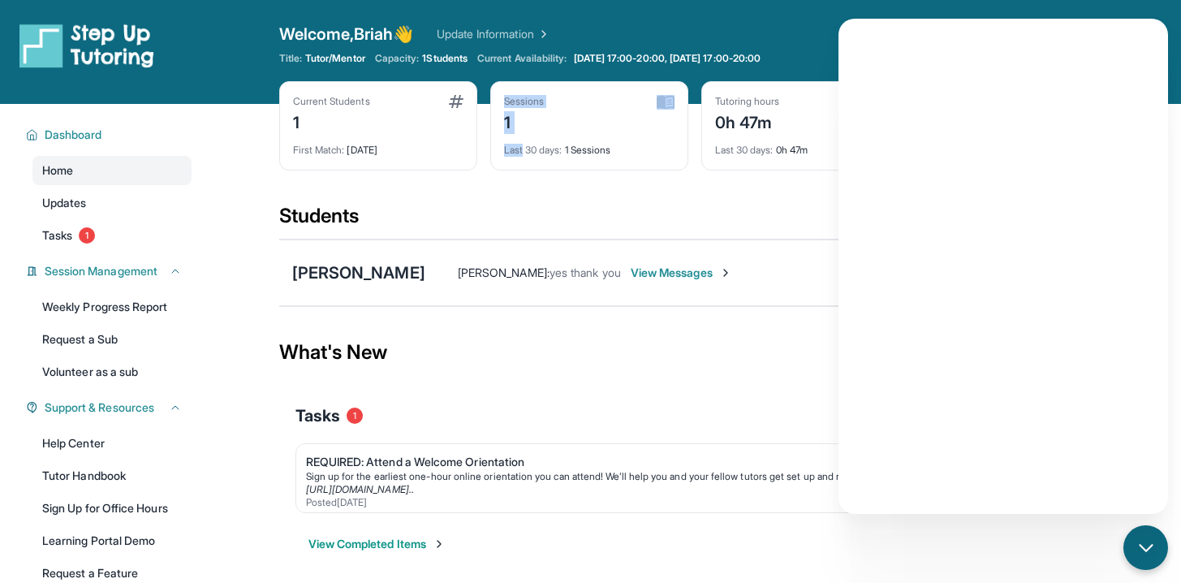
click at [633, 134] on div "Last 30 days : 1 Sessions" at bounding box center [589, 145] width 170 height 23
click at [594, 152] on div "Last 30 days : 1 Sessions" at bounding box center [589, 145] width 170 height 23
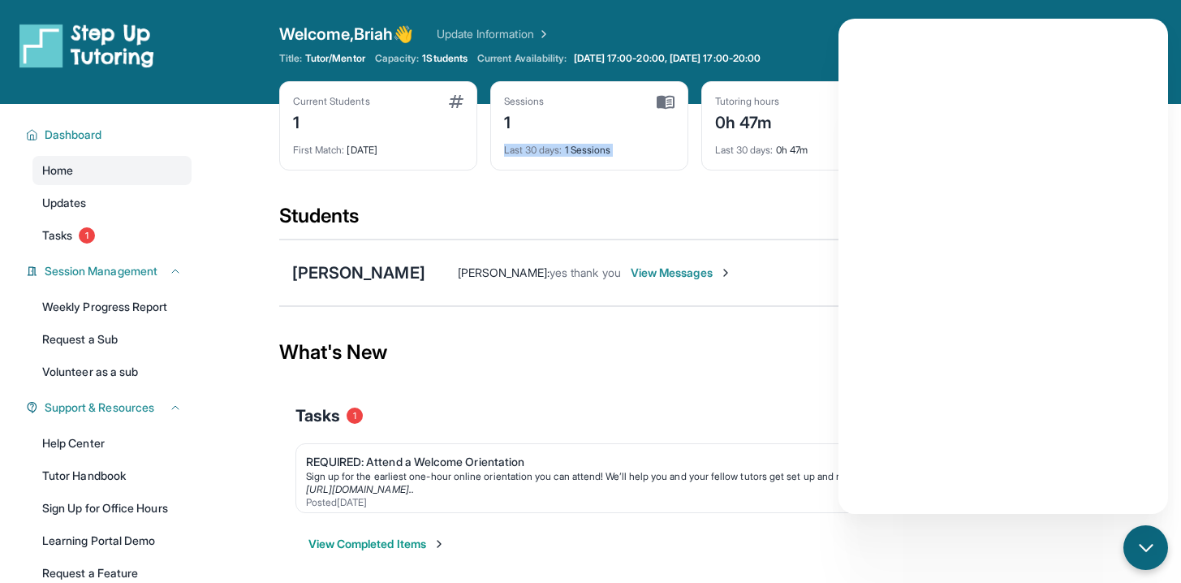
click at [594, 152] on div "Last 30 days : 1 Sessions" at bounding box center [589, 145] width 170 height 23
click at [765, 187] on div "Current Students 1 First Match : [DATE] Sessions 1 Last 30 days : 1 Sessions Tu…" at bounding box center [694, 142] width 831 height 122
click at [793, 176] on div "Current Students 1 First Match : [DATE] Sessions 1 Last 30 days : 1 Sessions Tu…" at bounding box center [694, 142] width 831 height 122
click at [456, 54] on span "1 Students" at bounding box center [444, 58] width 45 height 13
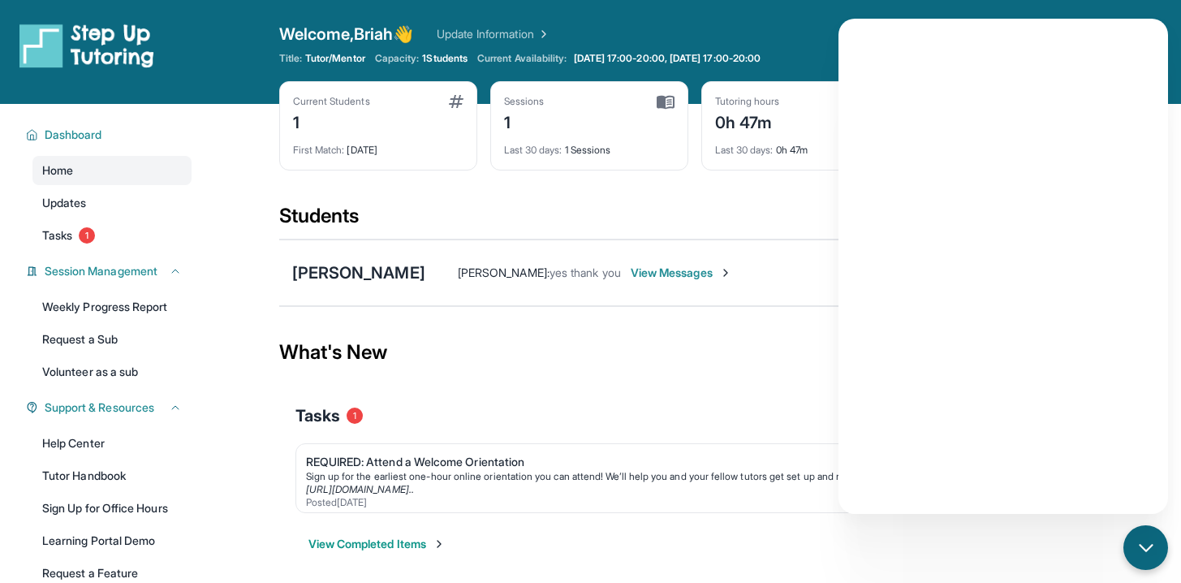
click at [456, 54] on span "1 Students" at bounding box center [444, 58] width 45 height 13
click at [683, 98] on div "Sessions 1 Last 30 days : 1 Sessions" at bounding box center [589, 125] width 198 height 89
click at [661, 102] on img at bounding box center [666, 102] width 18 height 15
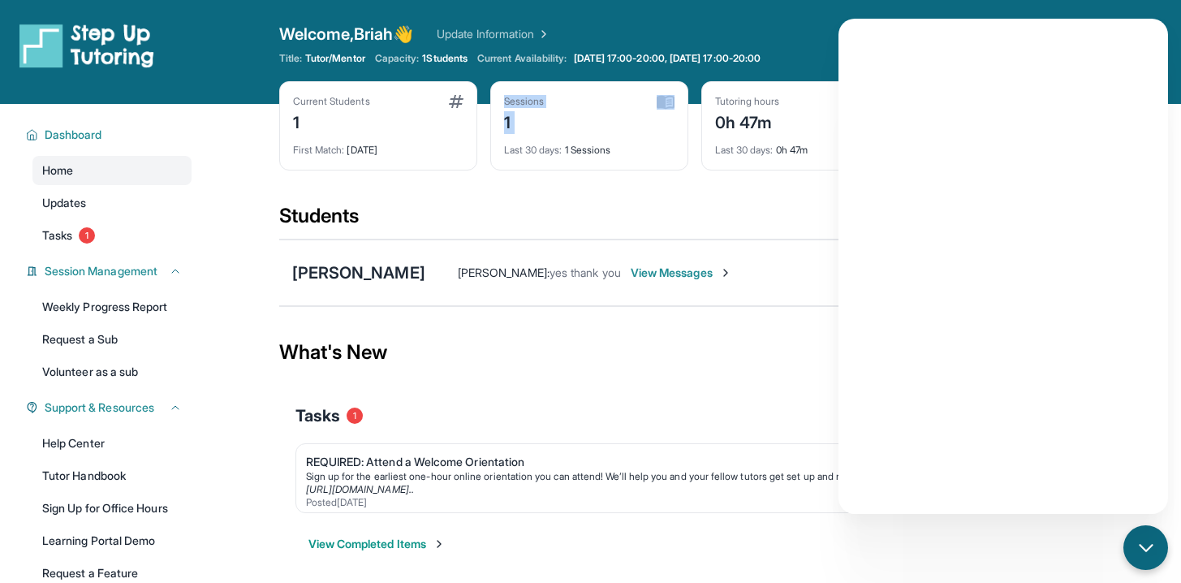
click at [661, 102] on img at bounding box center [666, 102] width 18 height 15
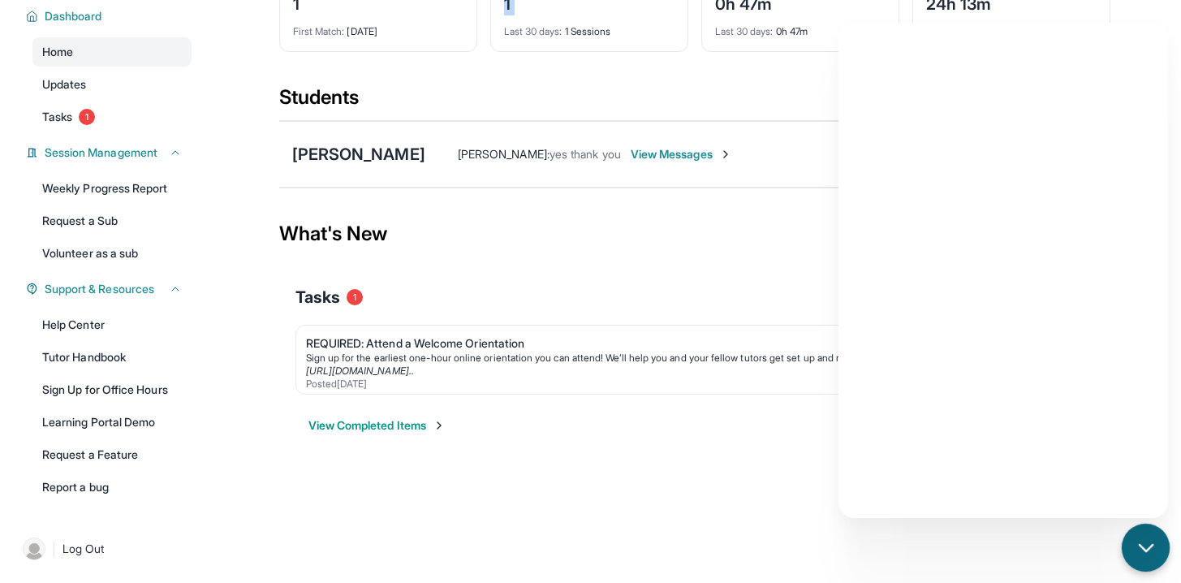
click at [1145, 546] on icon "chat-button" at bounding box center [1145, 547] width 13 height 6
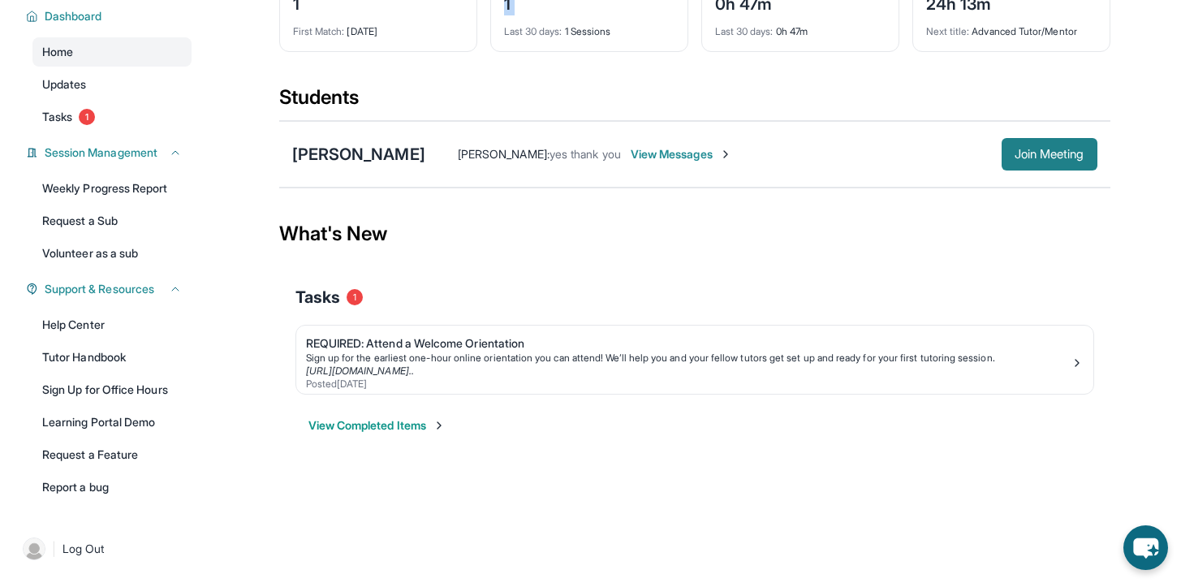
click at [1044, 149] on span "Join Meeting" at bounding box center [1050, 154] width 70 height 10
click at [1145, 546] on icon "chat-button" at bounding box center [1145, 548] width 27 height 22
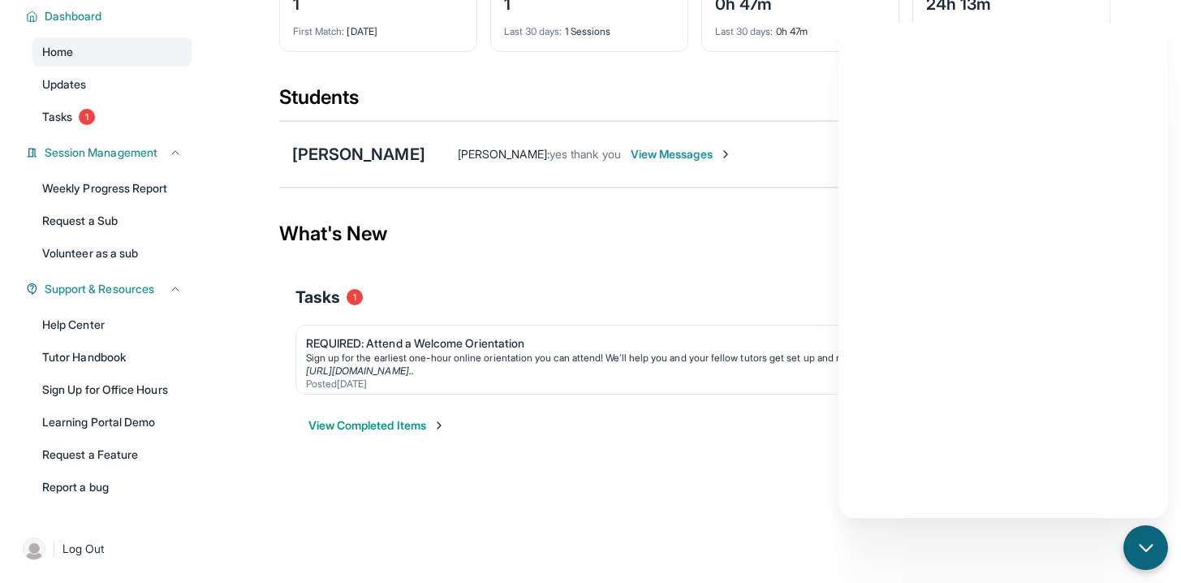
click at [674, 258] on div "What's New" at bounding box center [694, 233] width 831 height 71
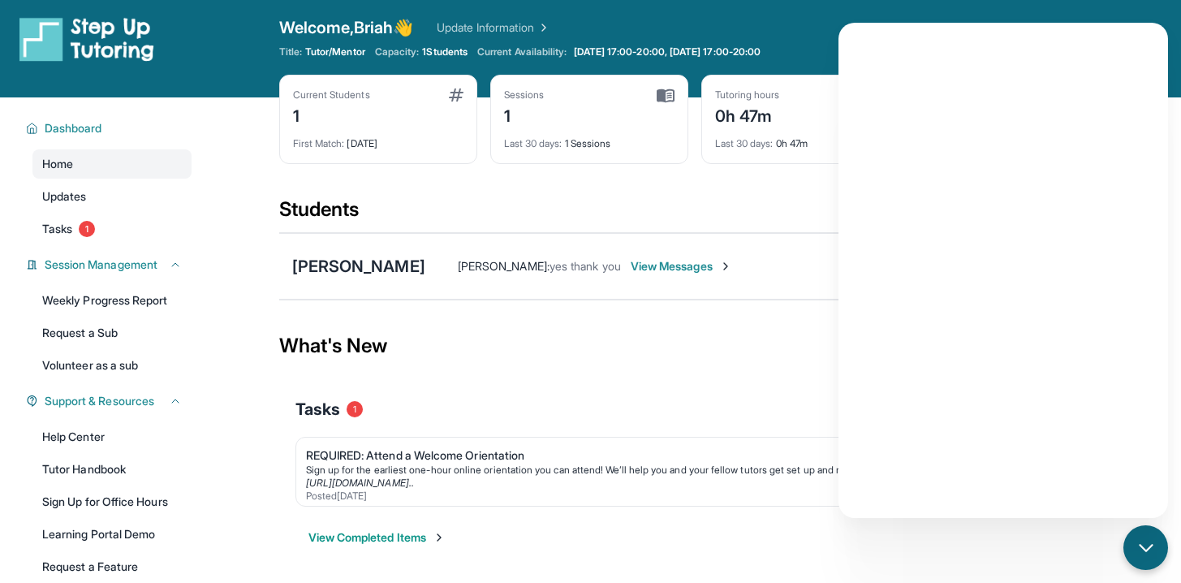
scroll to position [0, 0]
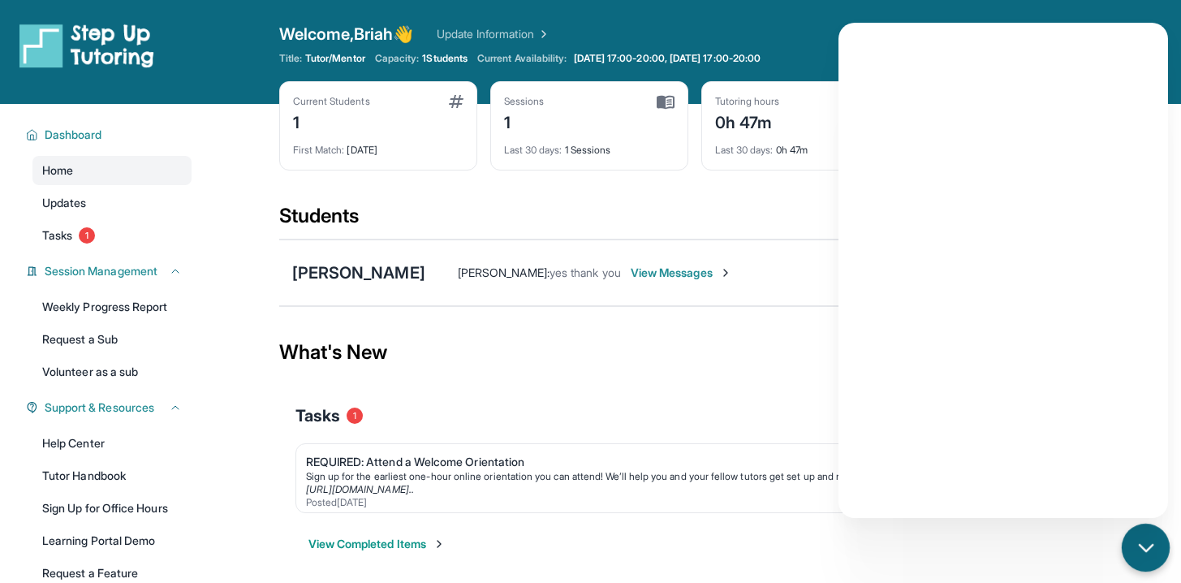
click at [1140, 531] on div "chat-button" at bounding box center [1146, 547] width 48 height 48
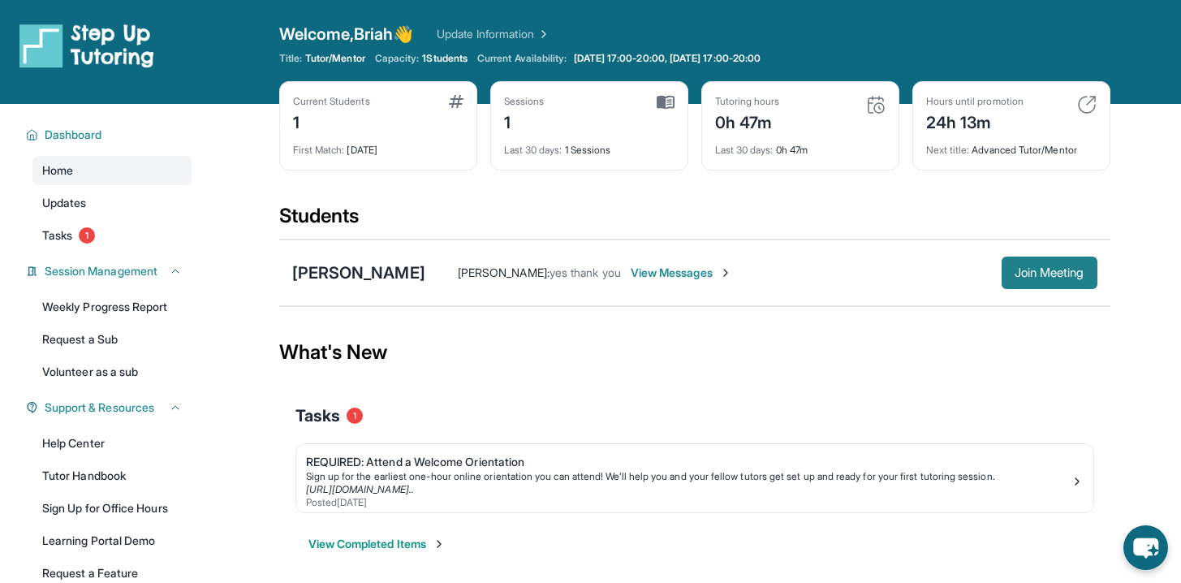
click at [1028, 269] on span "Join Meeting" at bounding box center [1050, 273] width 70 height 10
click at [1144, 548] on icon "chat-button" at bounding box center [1145, 548] width 27 height 22
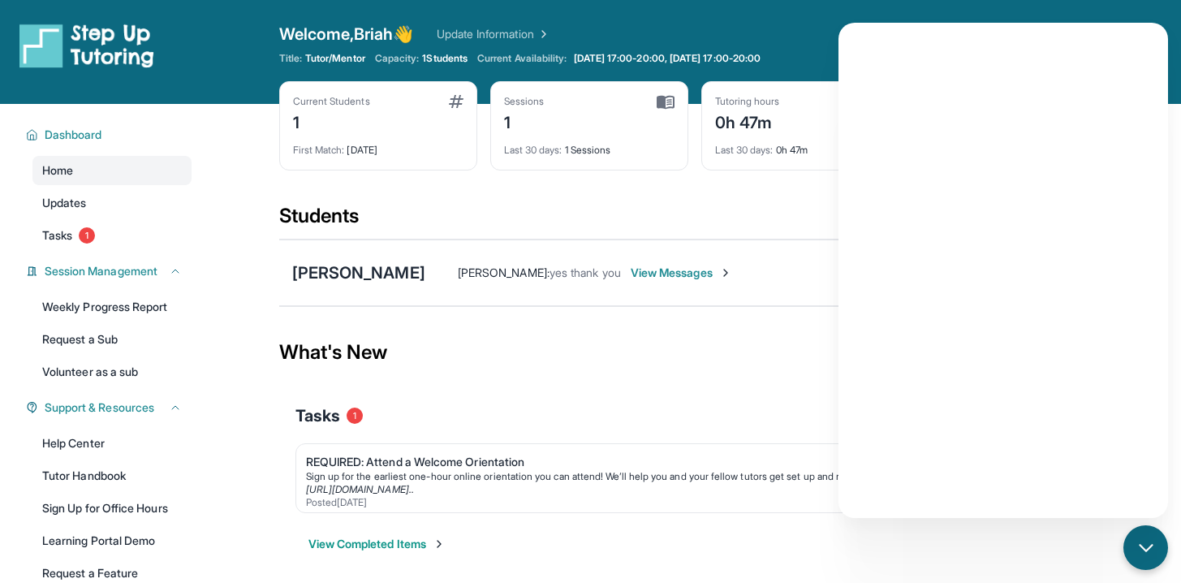
click at [687, 386] on div "What's New" at bounding box center [694, 352] width 831 height 71
click at [1140, 540] on icon "chat-button" at bounding box center [1145, 547] width 21 height 21
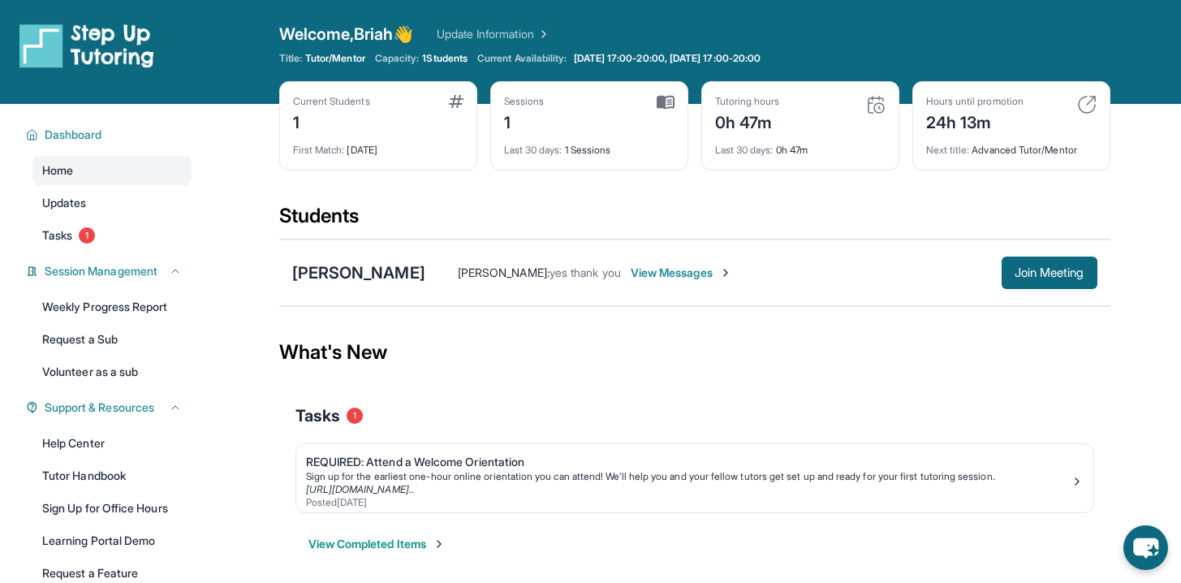
click at [596, 153] on div "Last 30 days : 1 Sessions" at bounding box center [589, 145] width 170 height 23
click at [860, 211] on div "Students" at bounding box center [694, 221] width 831 height 36
